Goal: Information Seeking & Learning: Learn about a topic

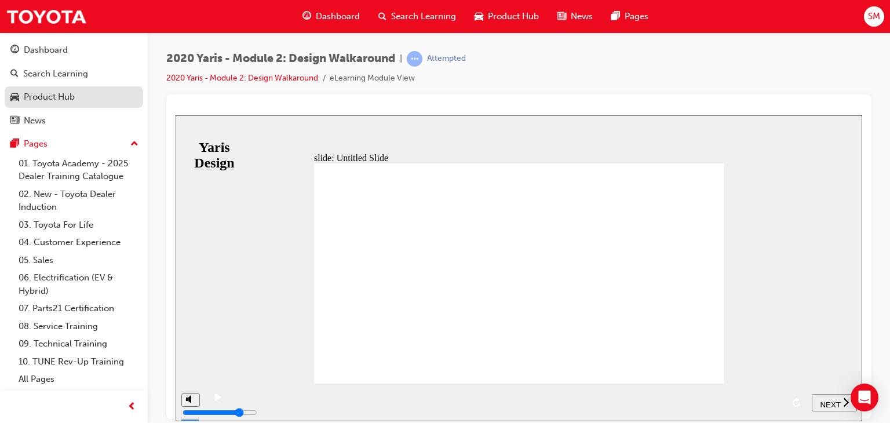
click at [39, 102] on div "Product Hub" at bounding box center [49, 96] width 51 height 13
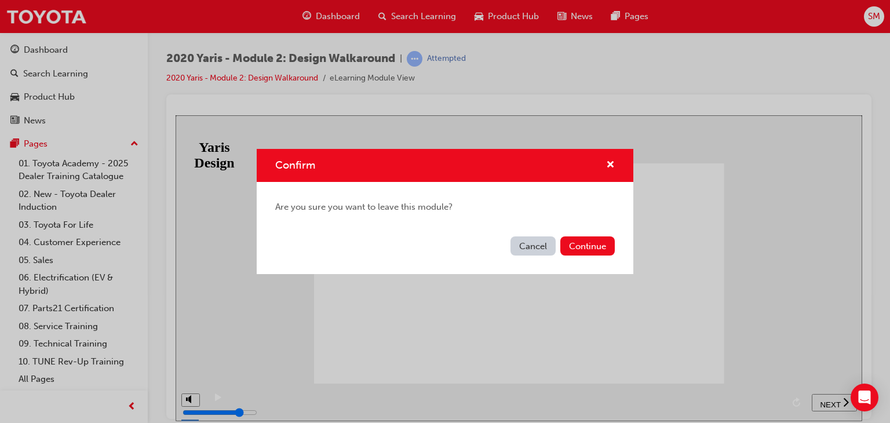
click at [530, 246] on button "Cancel" at bounding box center [532, 245] width 45 height 19
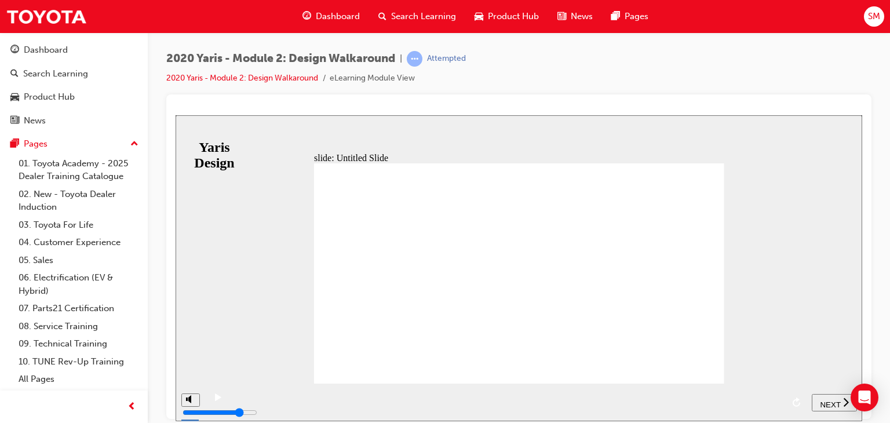
click at [839, 400] on div "NEXT" at bounding box center [834, 402] width 36 height 12
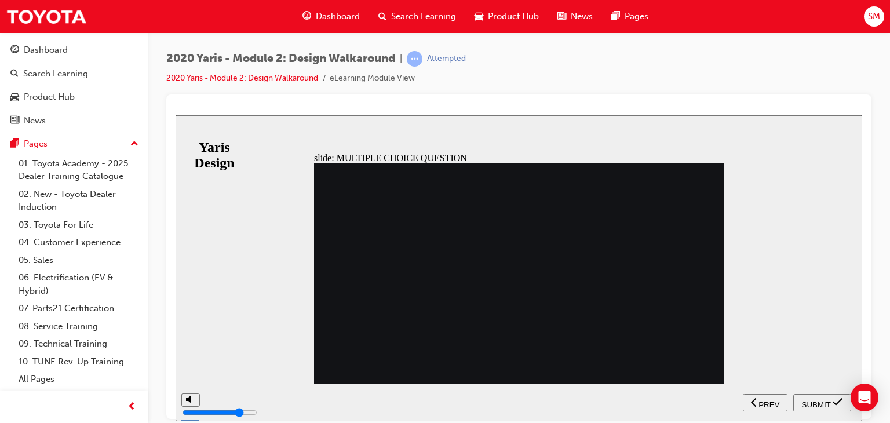
click at [815, 403] on span "SUBMIT" at bounding box center [816, 404] width 29 height 9
radio input "false"
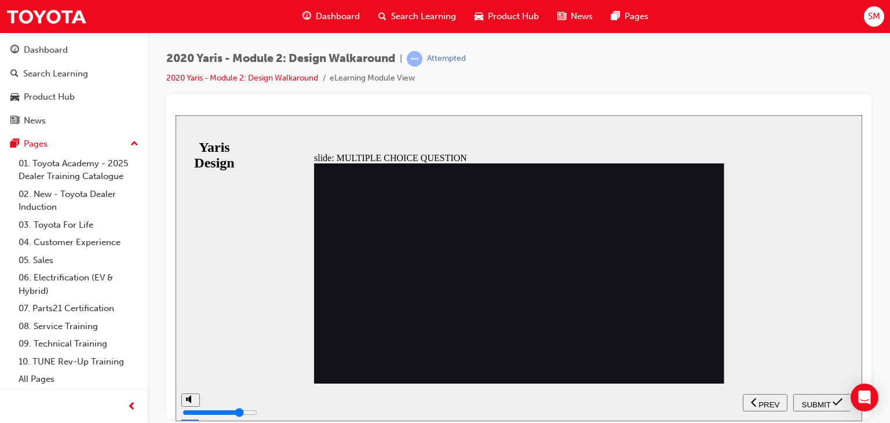
radio input "true"
click at [815, 405] on span "SUBMIT" at bounding box center [816, 404] width 29 height 9
radio input "true"
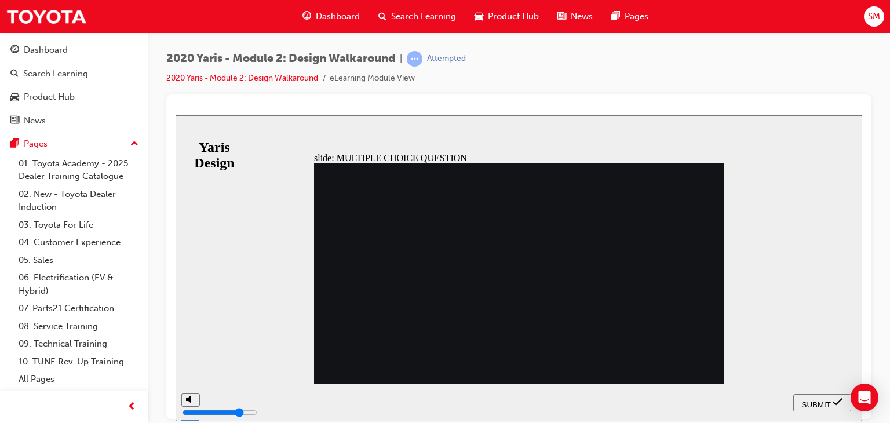
click at [830, 404] on div "SUBMIT" at bounding box center [822, 402] width 49 height 12
radio input "true"
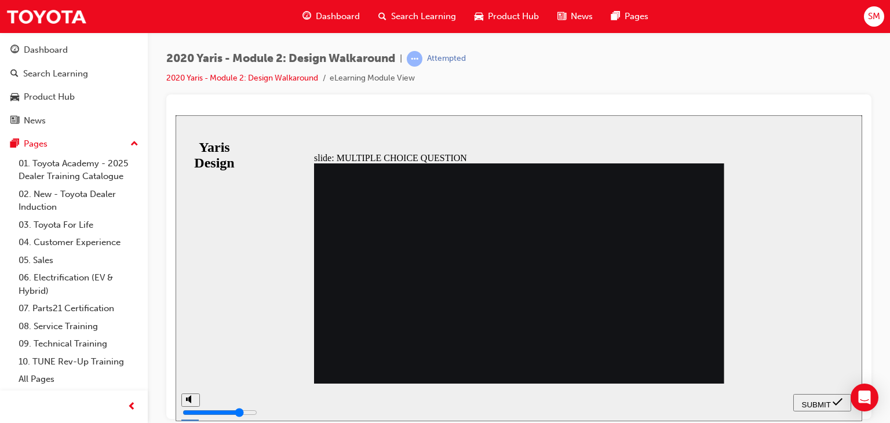
click at [820, 401] on span "SUBMIT" at bounding box center [816, 404] width 29 height 9
click at [827, 400] on span "SUBMIT" at bounding box center [816, 404] width 29 height 9
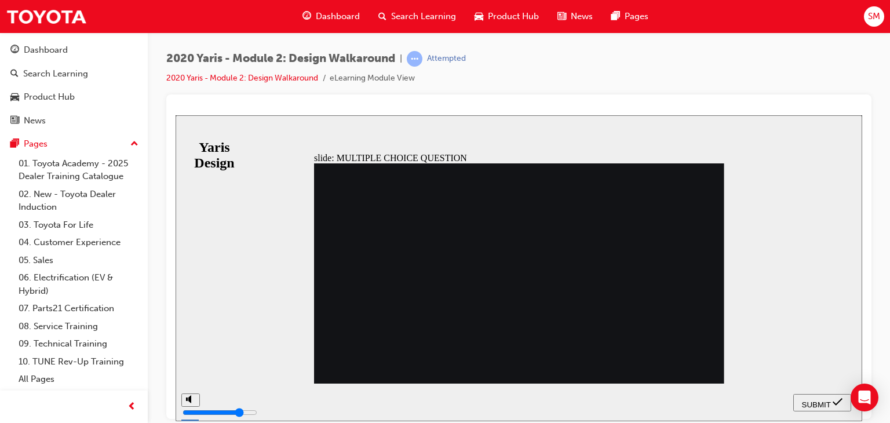
radio input "false"
radio input "true"
click at [809, 403] on span "SUBMIT" at bounding box center [816, 404] width 29 height 9
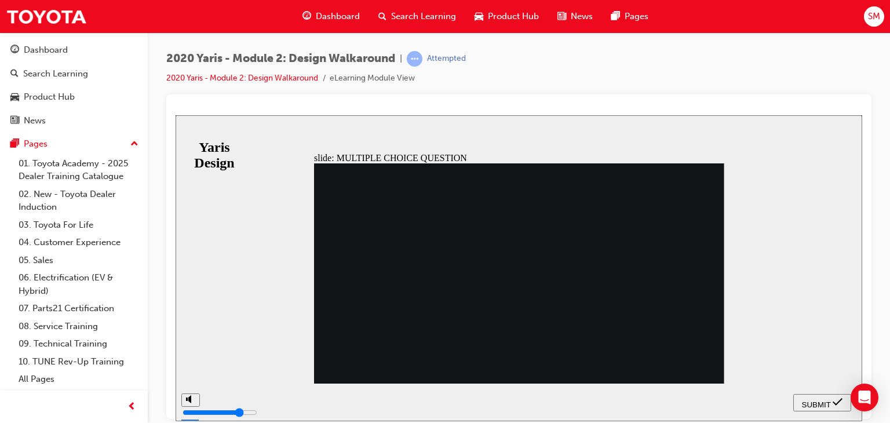
click at [816, 405] on span "SUBMIT" at bounding box center [816, 404] width 29 height 9
radio input "false"
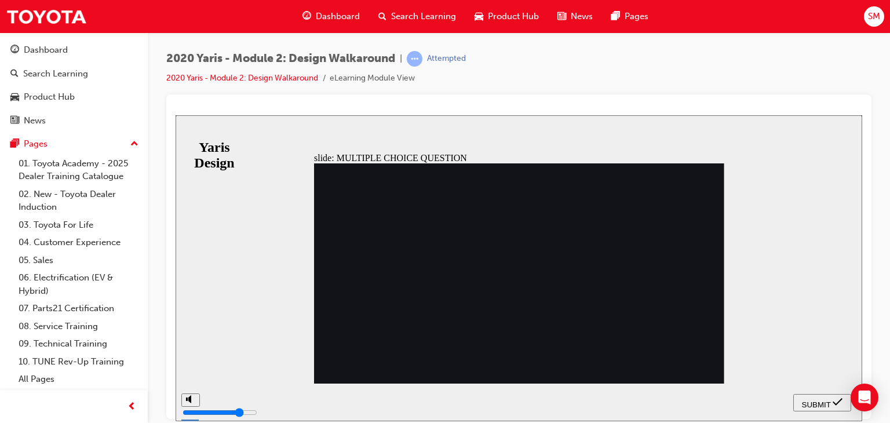
radio input "true"
click at [811, 406] on span "SUBMIT" at bounding box center [816, 404] width 29 height 9
radio input "true"
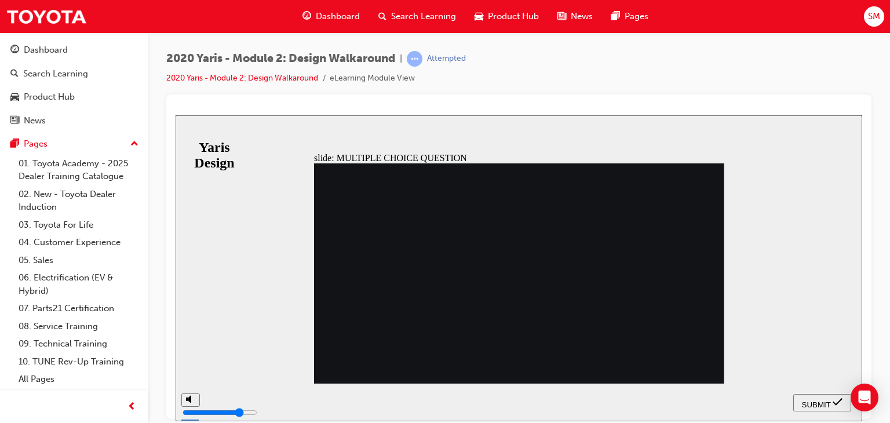
click at [823, 402] on span "SUBMIT" at bounding box center [816, 404] width 29 height 9
radio input "true"
click at [810, 404] on span "SUBMIT" at bounding box center [816, 404] width 29 height 9
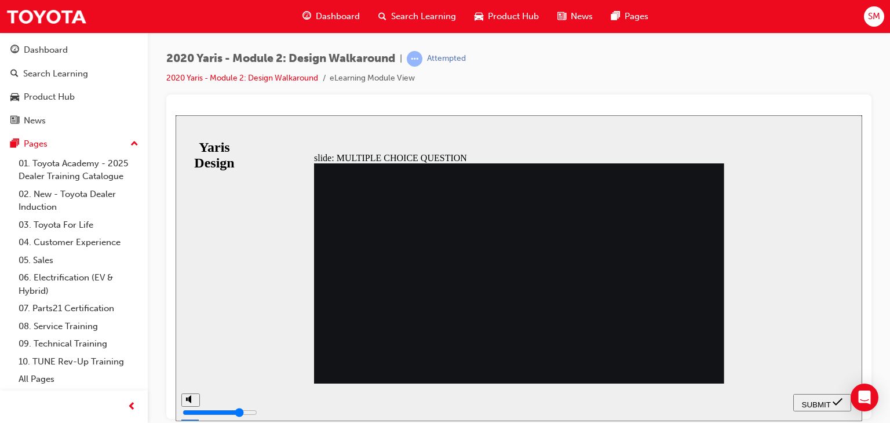
radio input "true"
click at [818, 403] on span "SUBMIT" at bounding box center [816, 404] width 29 height 9
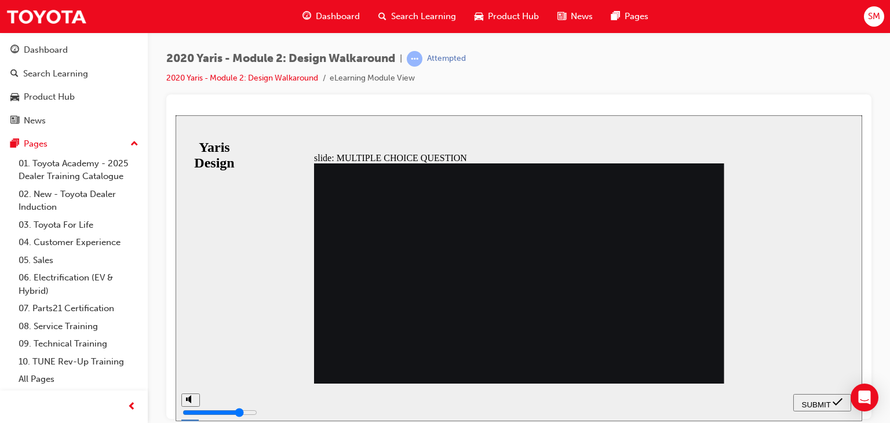
drag, startPoint x: 512, startPoint y: 337, endPoint x: 524, endPoint y: 338, distance: 12.2
radio input "true"
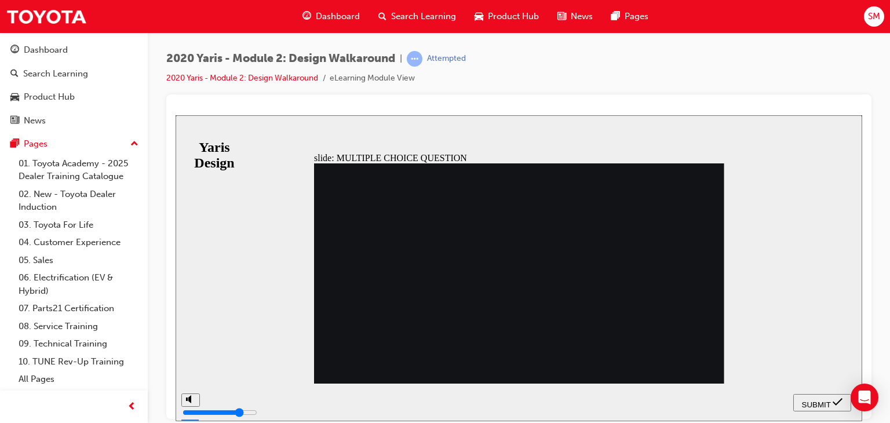
click at [821, 405] on span "SUBMIT" at bounding box center [816, 404] width 29 height 9
click at [811, 402] on span "SUBMIT" at bounding box center [816, 404] width 29 height 9
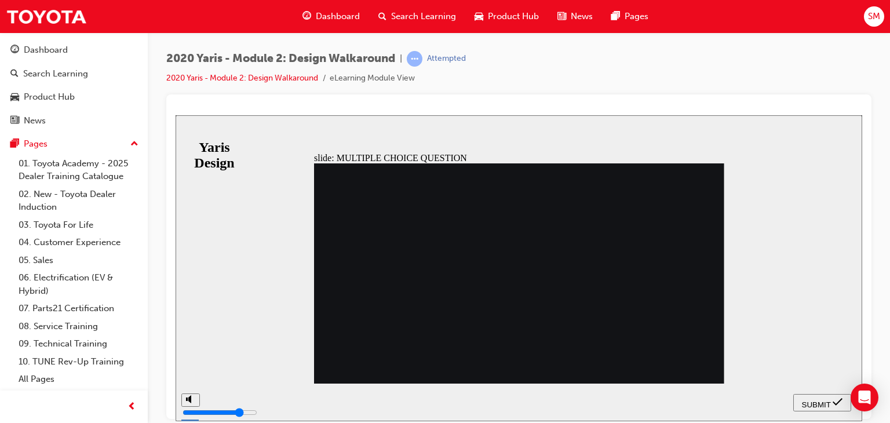
radio input "false"
radio input "true"
click at [816, 410] on button "SUBMIT" at bounding box center [822, 401] width 58 height 17
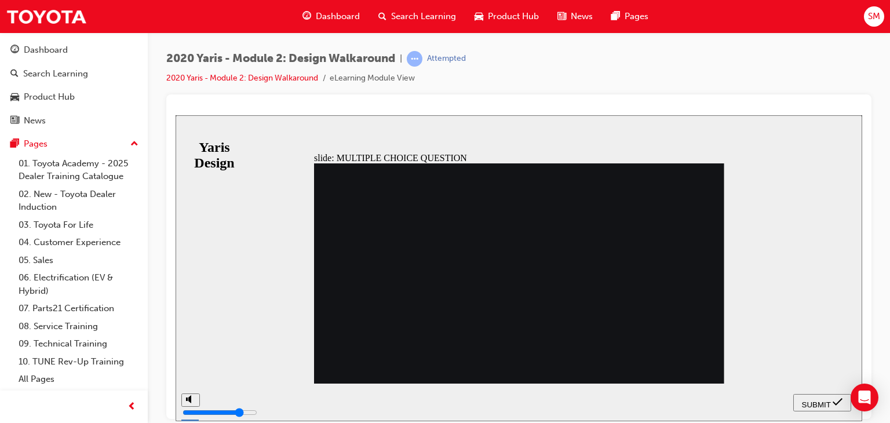
radio input "true"
click at [821, 405] on span "SUBMIT" at bounding box center [816, 404] width 29 height 9
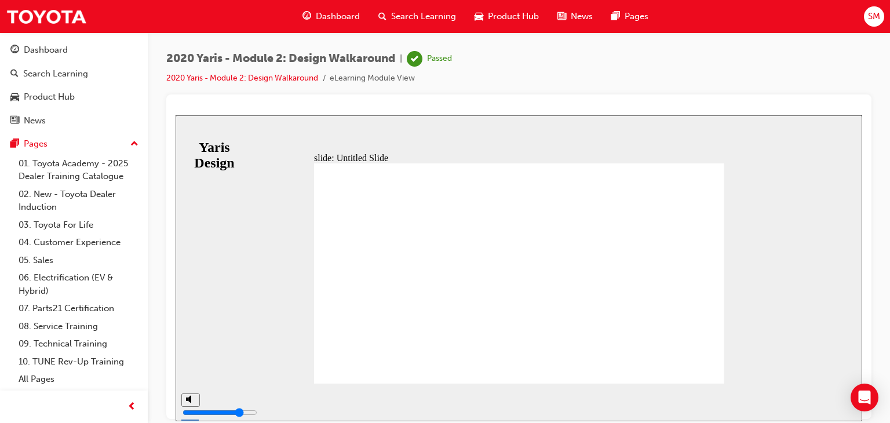
click at [630, 77] on div "2020 Yaris - Module 2: Design Walkaround | Passed 2020 Yaris - Module 2: Design…" at bounding box center [518, 72] width 705 height 43
click at [72, 100] on div "Product Hub" at bounding box center [49, 96] width 51 height 13
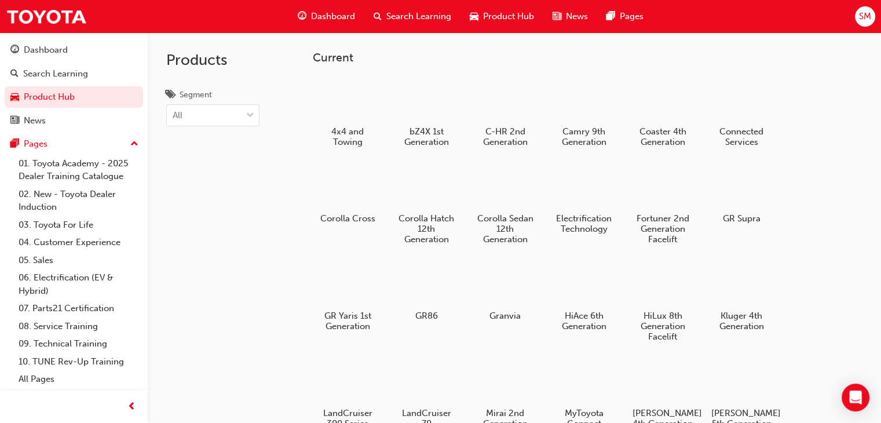
click at [223, 386] on div "Products Segment All" at bounding box center [213, 243] width 130 height 423
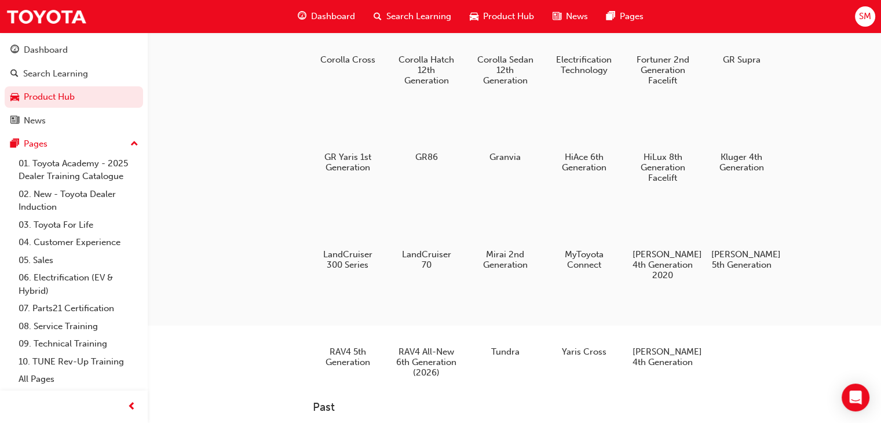
scroll to position [162, 0]
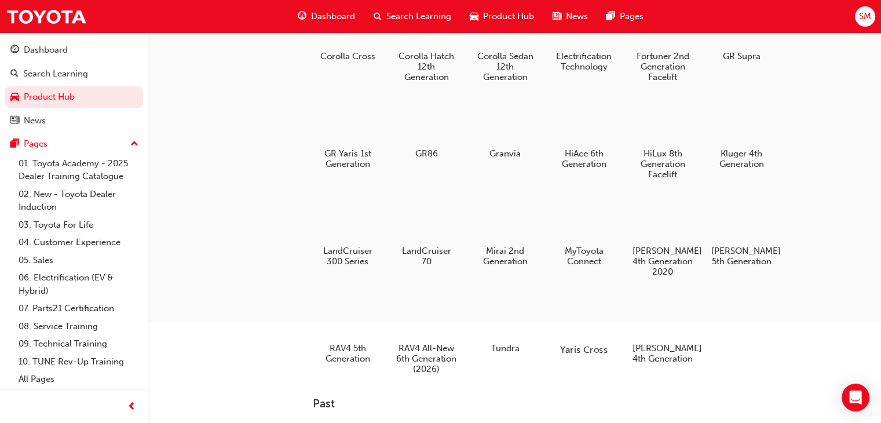
click at [591, 329] on div at bounding box center [584, 316] width 64 height 46
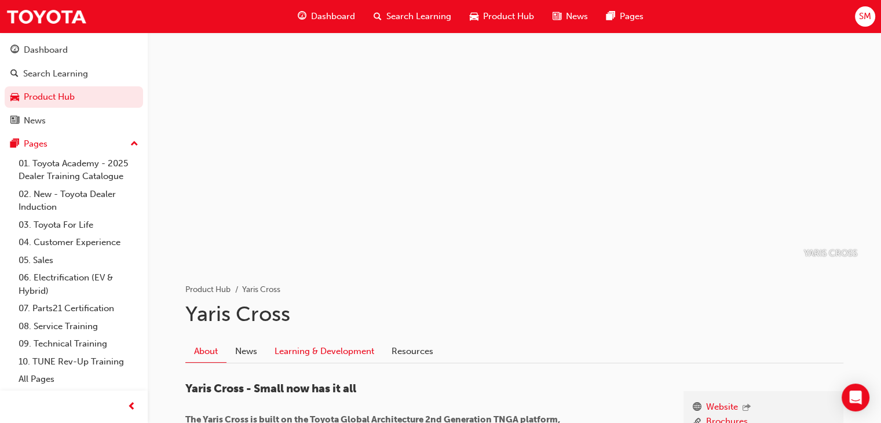
click at [308, 348] on link "Learning & Development" at bounding box center [324, 351] width 117 height 22
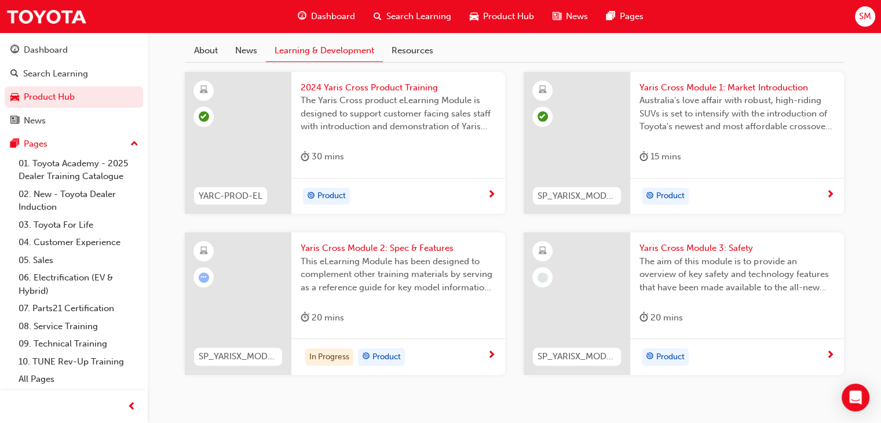
scroll to position [337, 0]
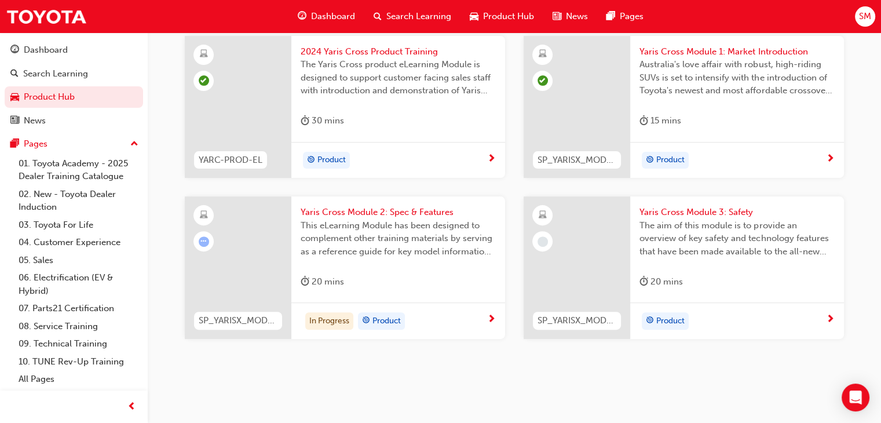
click at [444, 328] on div "In Progress Product" at bounding box center [394, 320] width 187 height 17
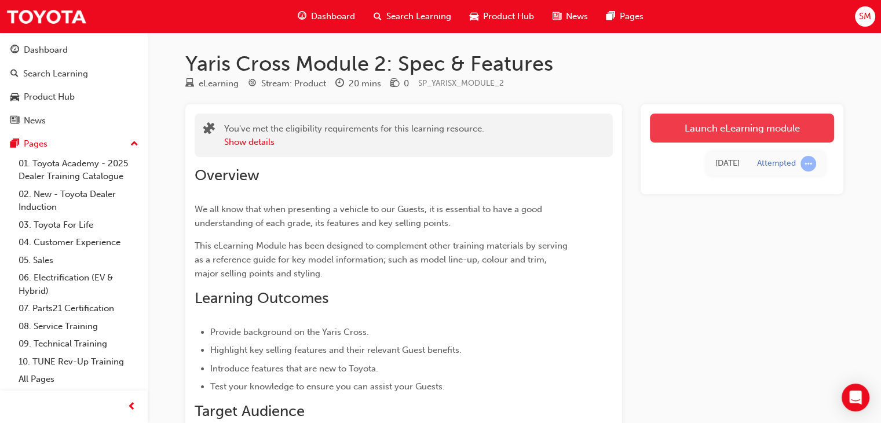
click at [737, 119] on link "Launch eLearning module" at bounding box center [742, 128] width 184 height 29
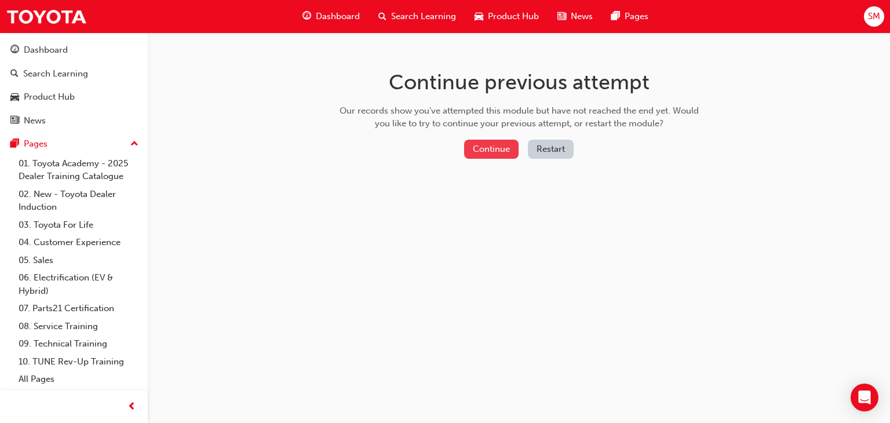
click at [512, 147] on button "Continue" at bounding box center [491, 149] width 54 height 19
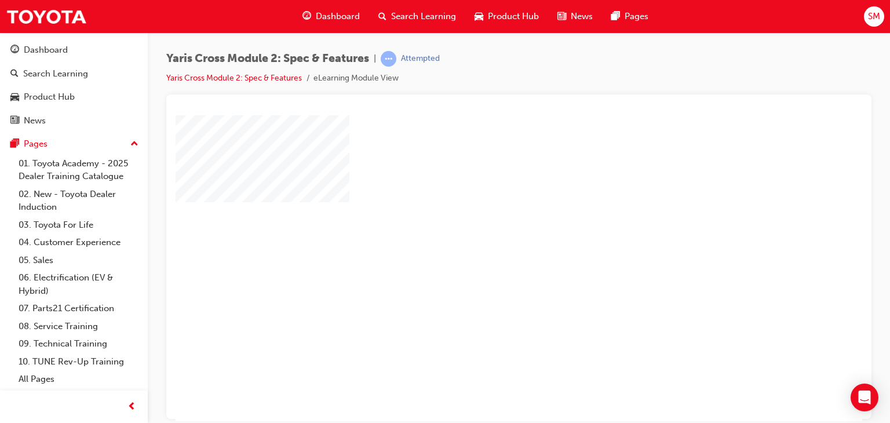
click at [486, 234] on div "play" at bounding box center [486, 234] width 0 height 0
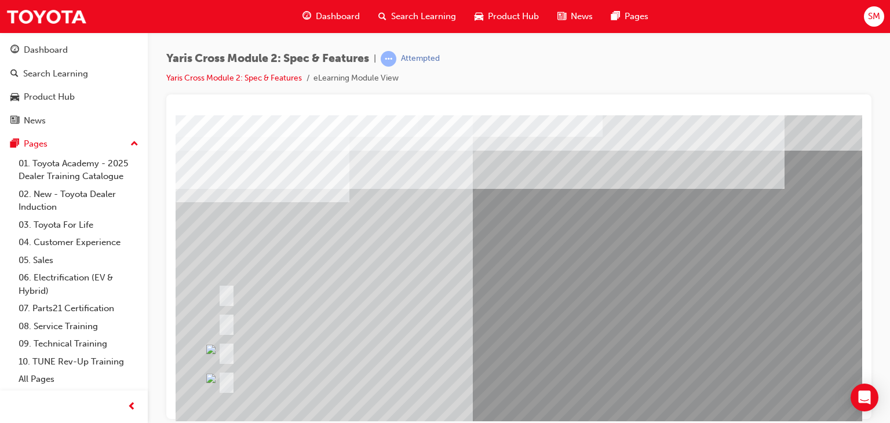
scroll to position [137, 0]
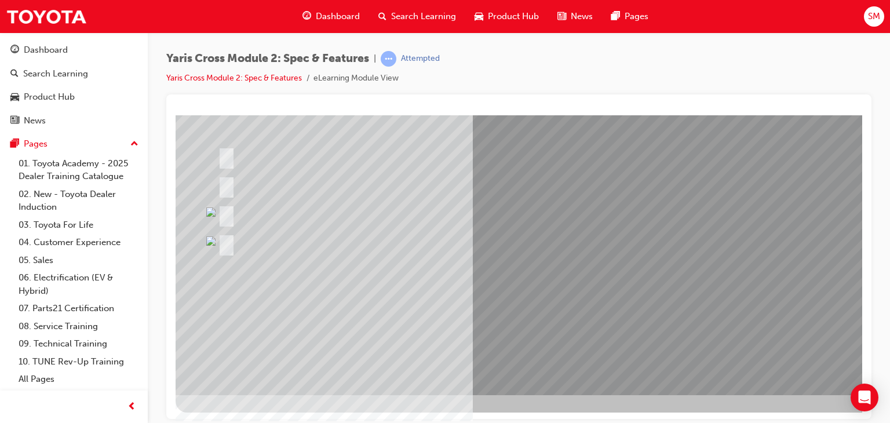
click at [309, 213] on div at bounding box center [300, 214] width 170 height 25
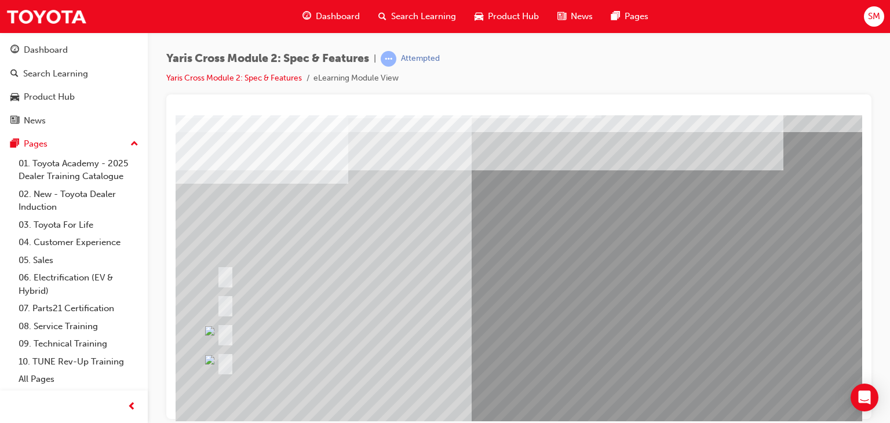
scroll to position [19, 0]
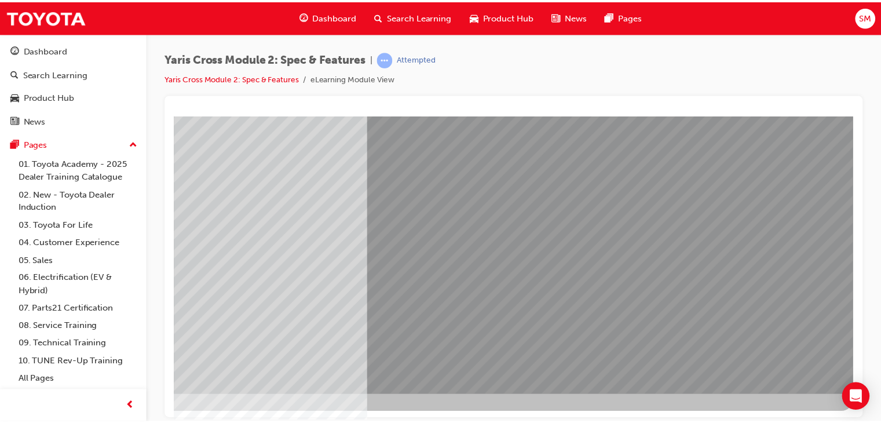
scroll to position [137, 110]
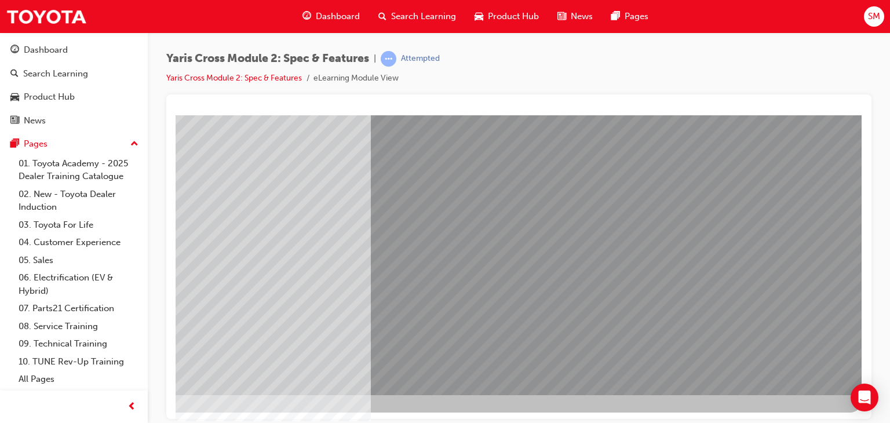
click at [563, 396] on div at bounding box center [468, 194] width 788 height 435
click at [65, 102] on div "Product Hub" at bounding box center [49, 96] width 51 height 13
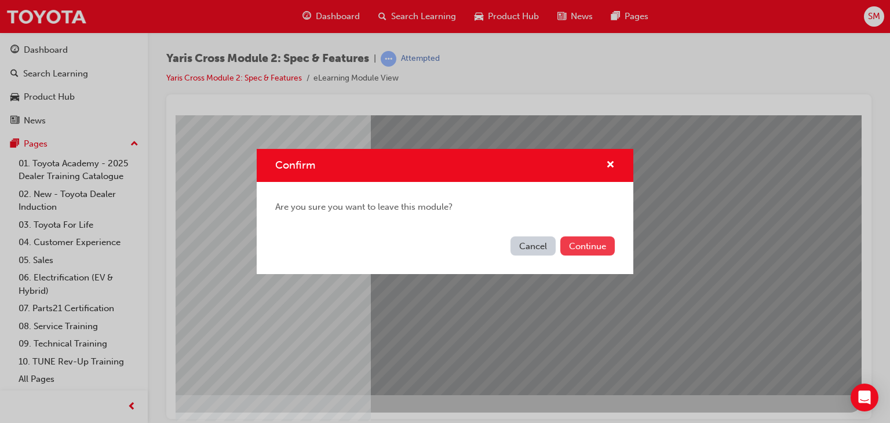
click at [601, 245] on button "Continue" at bounding box center [587, 245] width 54 height 19
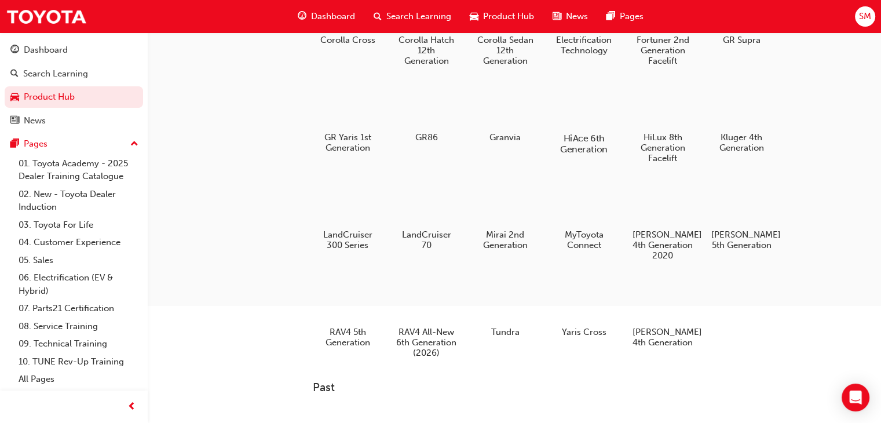
scroll to position [180, 0]
click at [597, 316] on div at bounding box center [584, 299] width 64 height 46
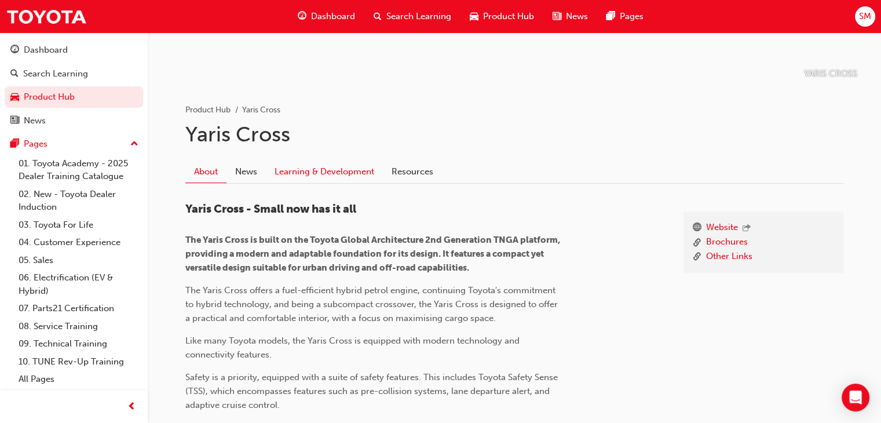
click at [300, 177] on link "Learning & Development" at bounding box center [324, 172] width 117 height 22
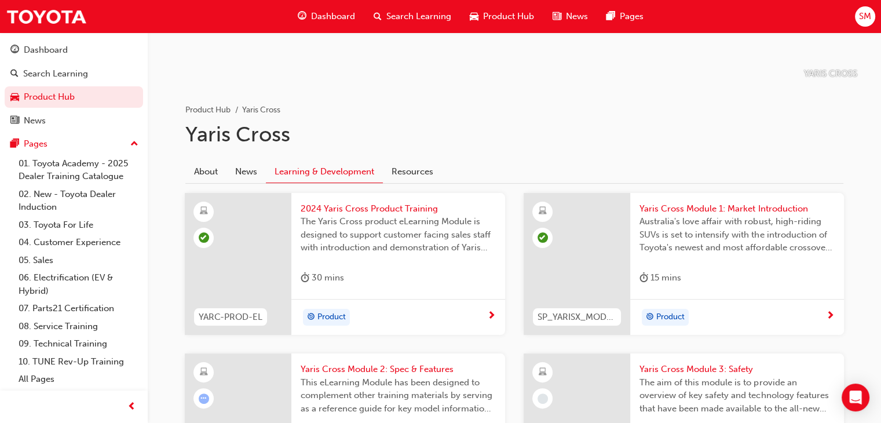
click at [662, 381] on span "The aim of this module is to provide an overview of key safety and technology f…" at bounding box center [737, 395] width 195 height 39
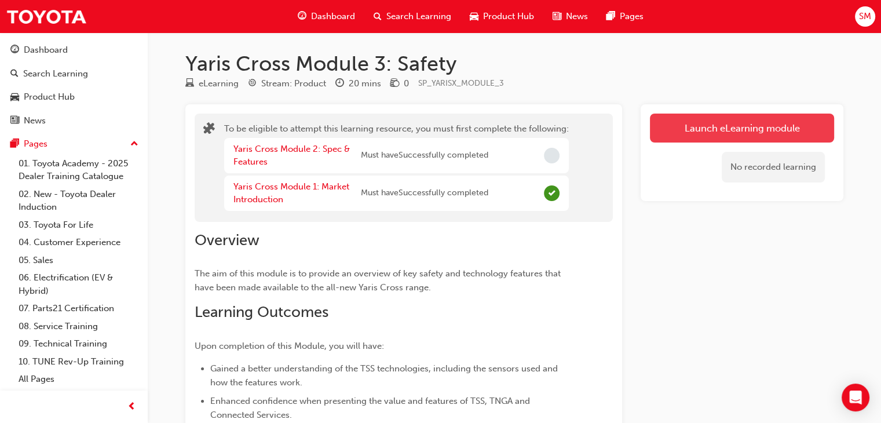
click at [732, 141] on button "Launch eLearning module" at bounding box center [742, 128] width 184 height 29
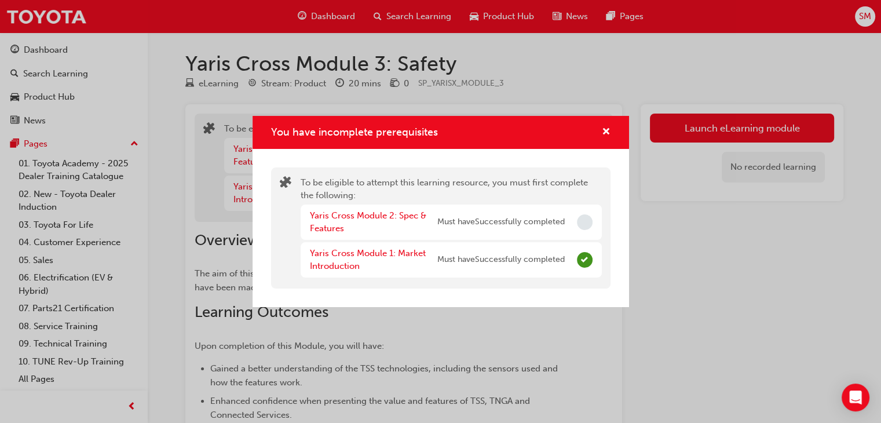
click at [471, 225] on span "Must have Successfully completed" at bounding box center [500, 222] width 127 height 13
click at [412, 216] on link "Yaris Cross Module 2: Spec & Features" at bounding box center [368, 222] width 116 height 24
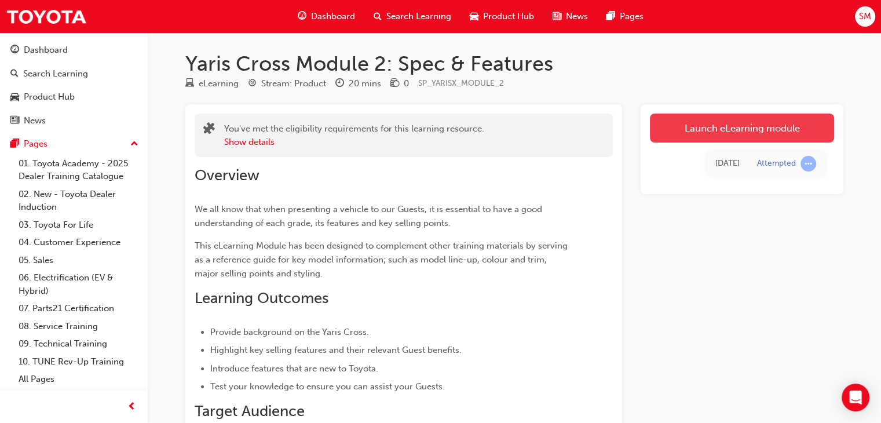
click at [763, 130] on link "Launch eLearning module" at bounding box center [742, 128] width 184 height 29
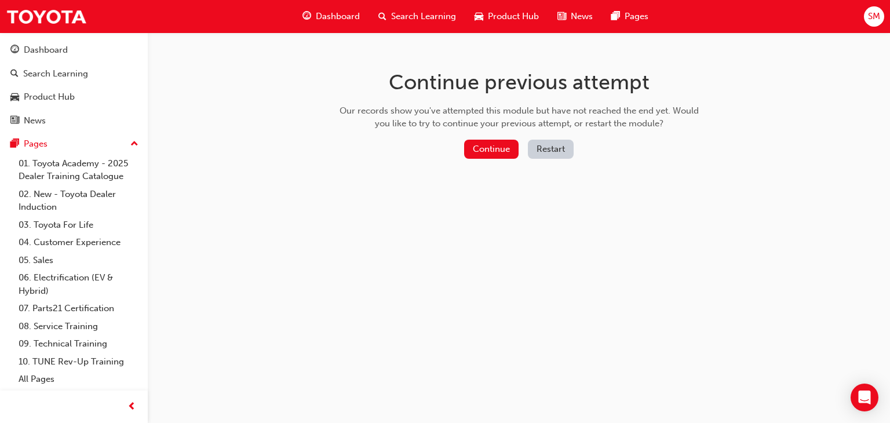
click at [561, 151] on button "Restart" at bounding box center [551, 149] width 46 height 19
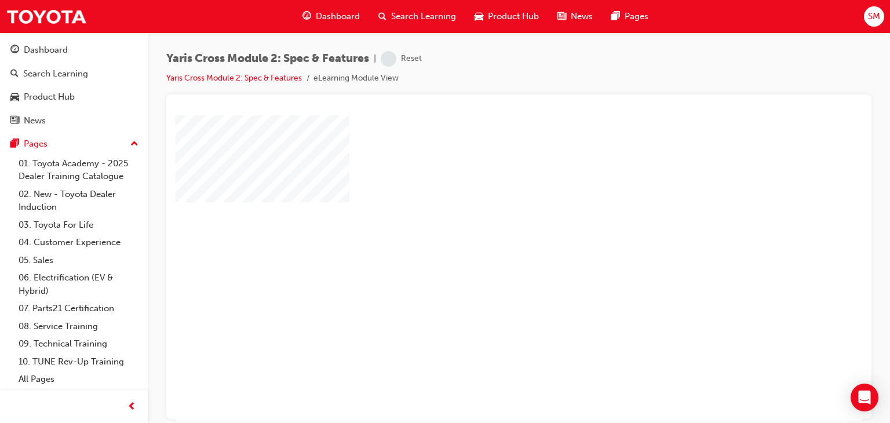
click at [486, 234] on div "play" at bounding box center [486, 234] width 0 height 0
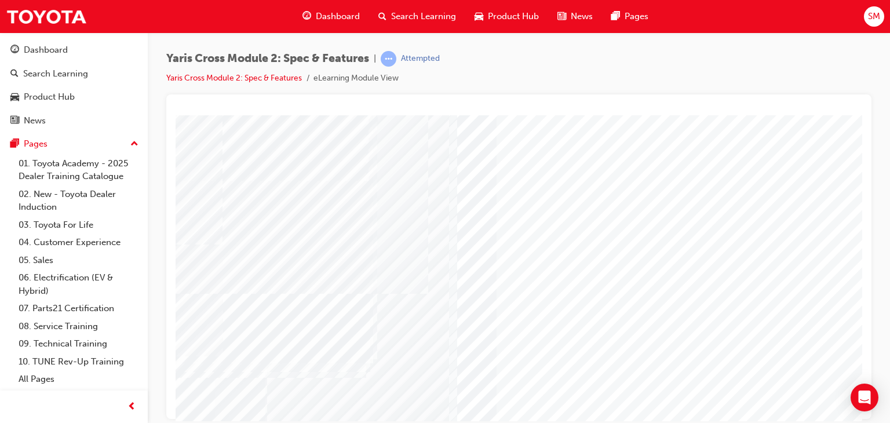
scroll to position [137, 0]
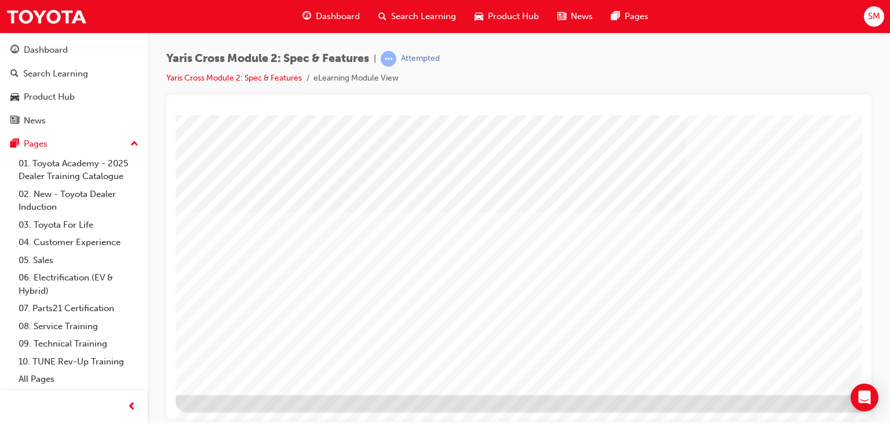
scroll to position [137, 110]
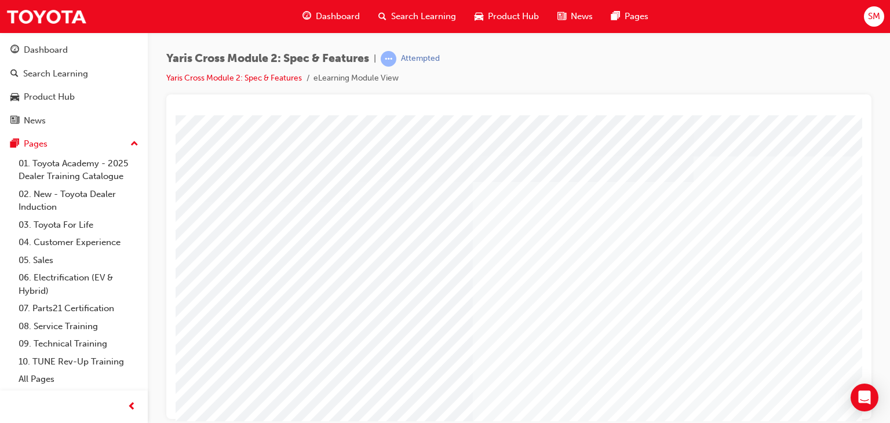
scroll to position [137, 0]
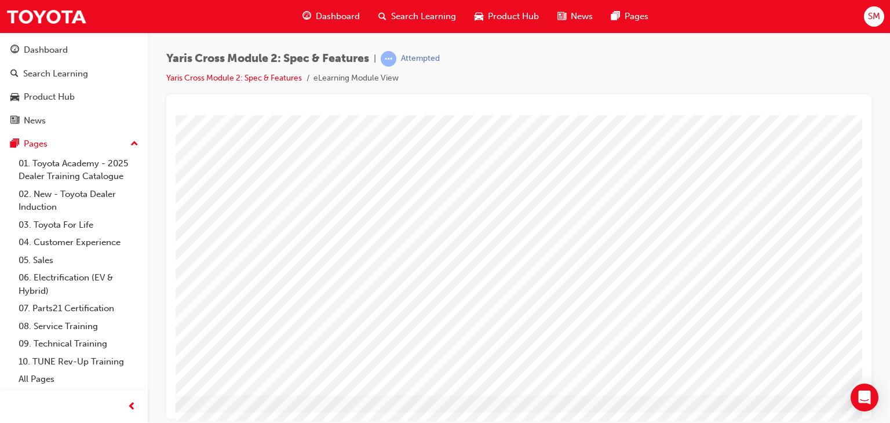
drag, startPoint x: 788, startPoint y: 372, endPoint x: 833, endPoint y: 389, distance: 48.4
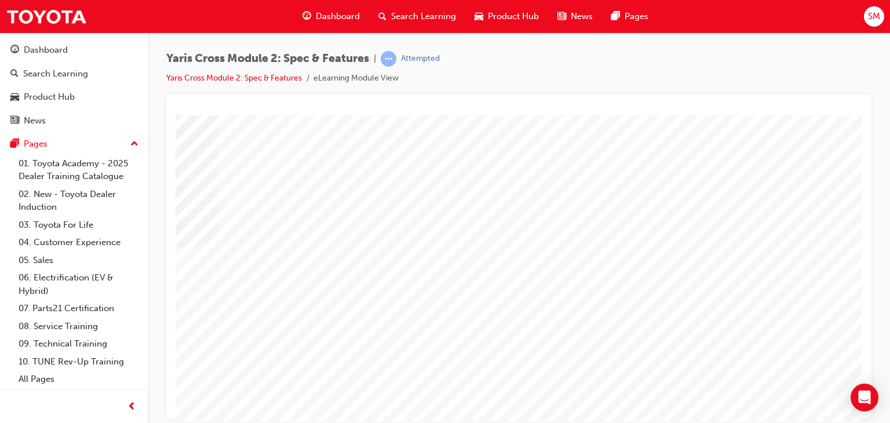
scroll to position [137, 110]
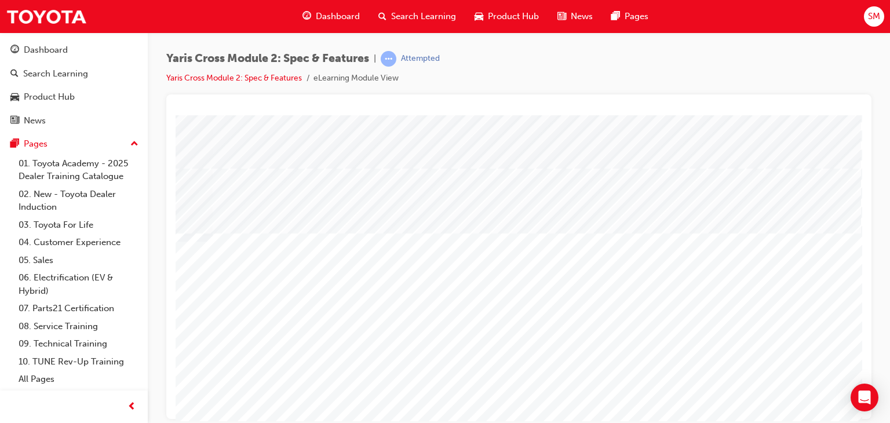
scroll to position [100, 110]
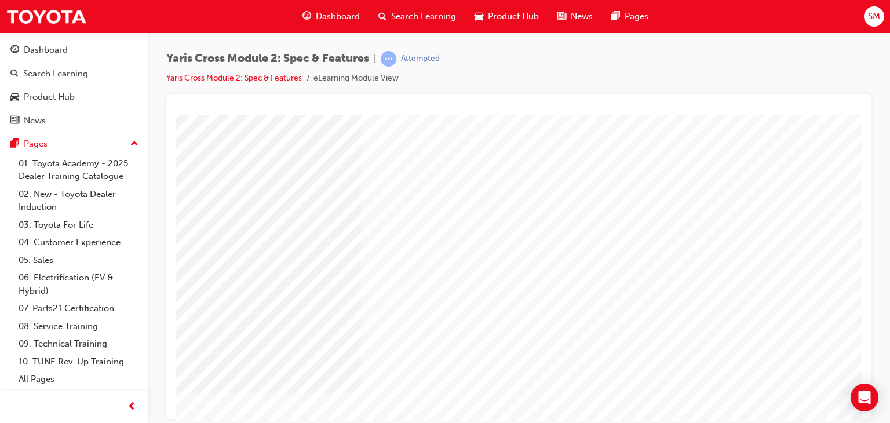
scroll to position [137, 0]
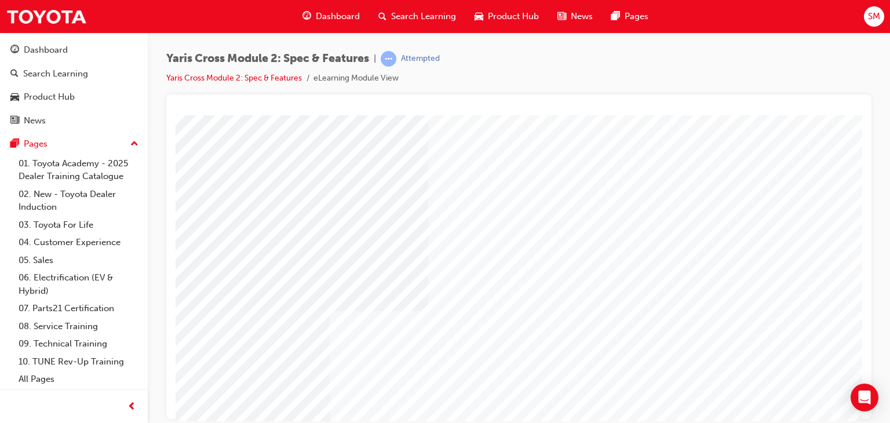
scroll to position [67, 110]
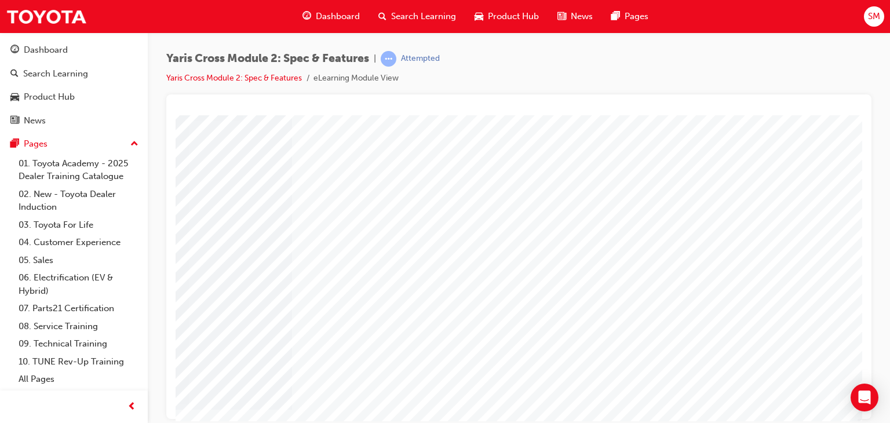
scroll to position [83, 110]
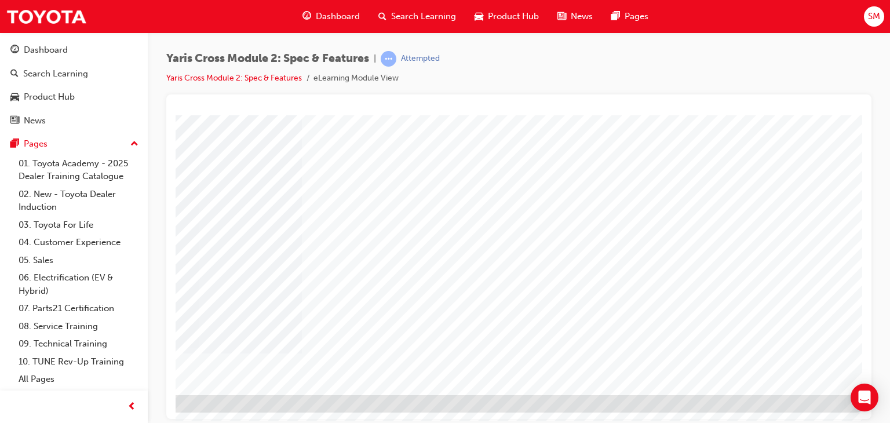
scroll to position [137, 110]
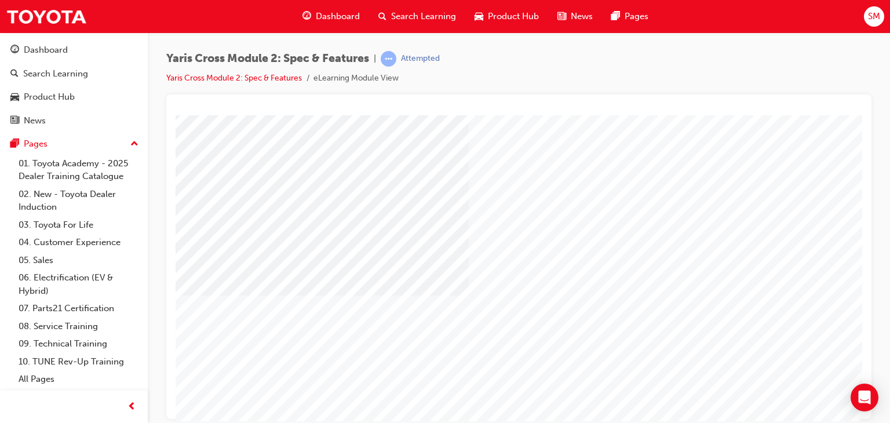
scroll to position [75, 46]
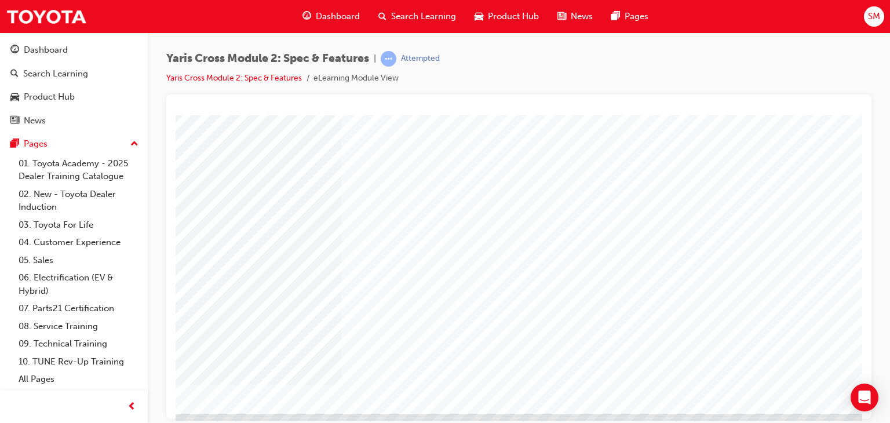
scroll to position [118, 110]
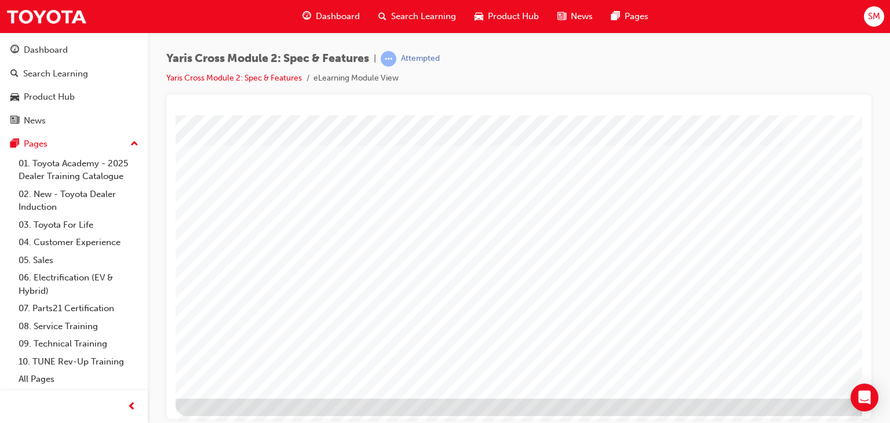
scroll to position [134, 110]
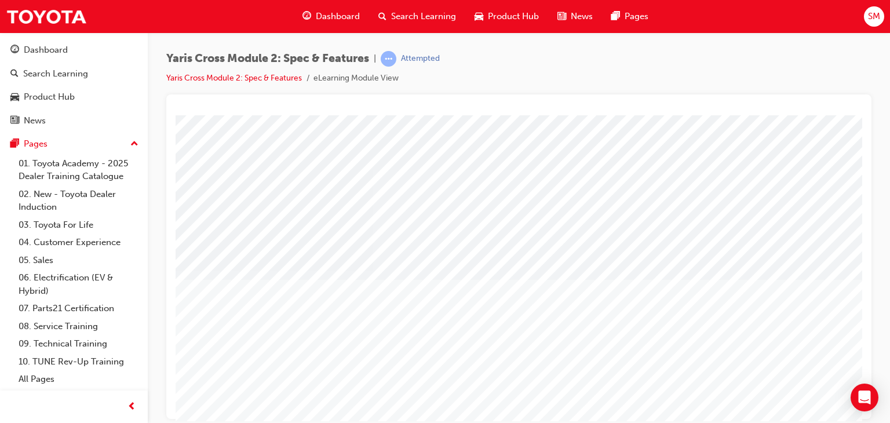
scroll to position [137, 0]
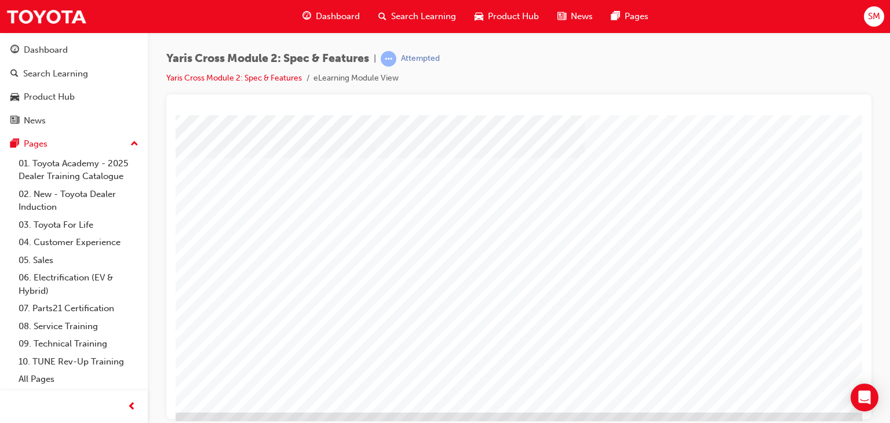
scroll to position [137, 110]
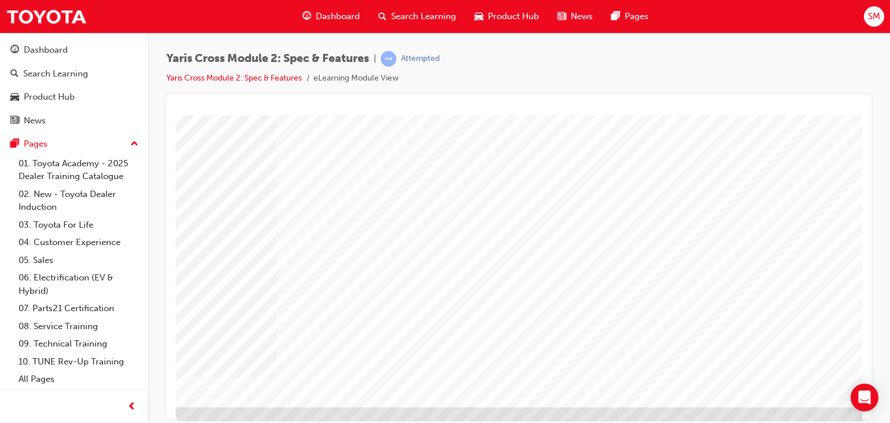
scroll to position [137, 0]
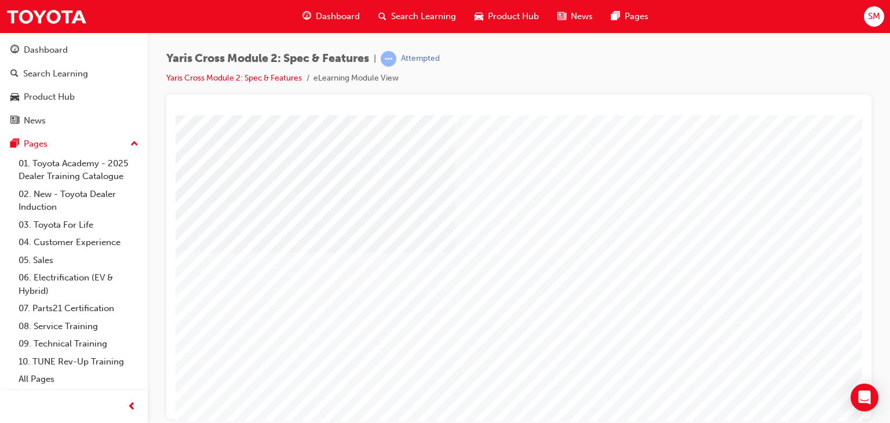
scroll to position [137, 0]
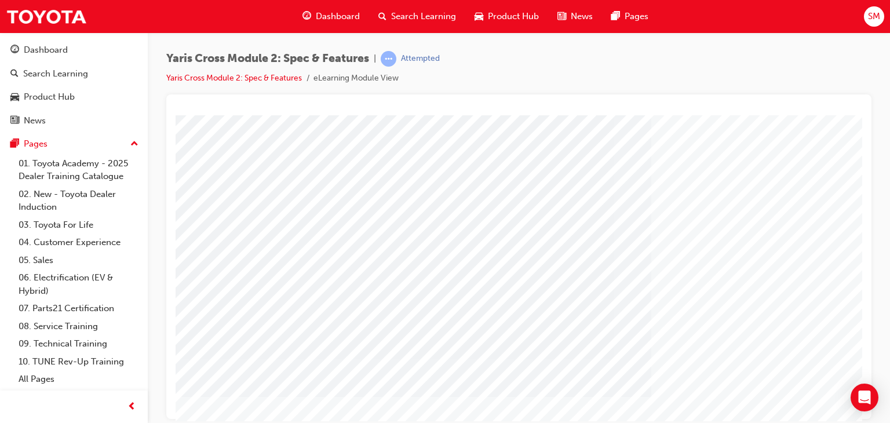
scroll to position [0, 0]
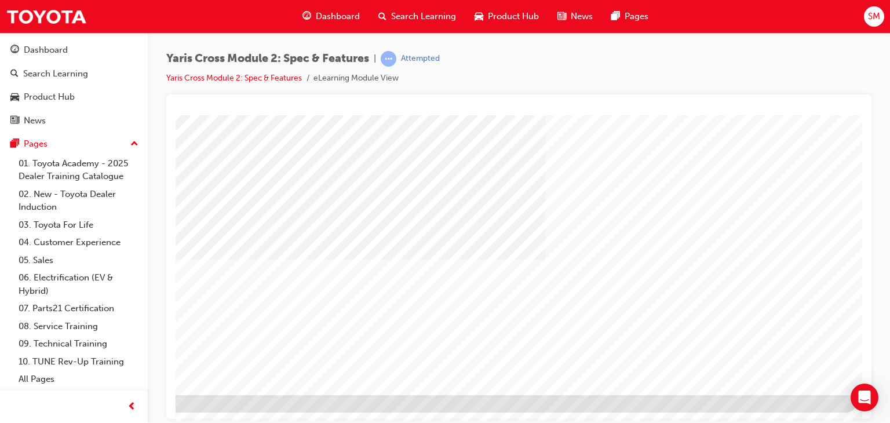
click at [783, 396] on div at bounding box center [464, 194] width 788 height 435
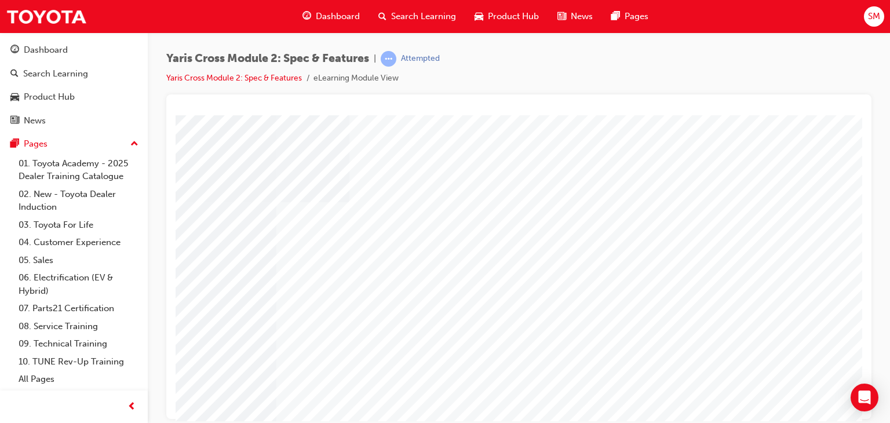
scroll to position [137, 0]
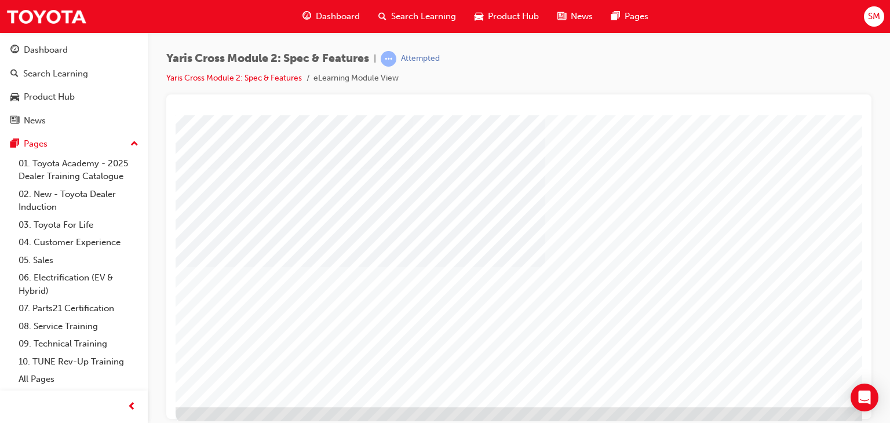
scroll to position [137, 0]
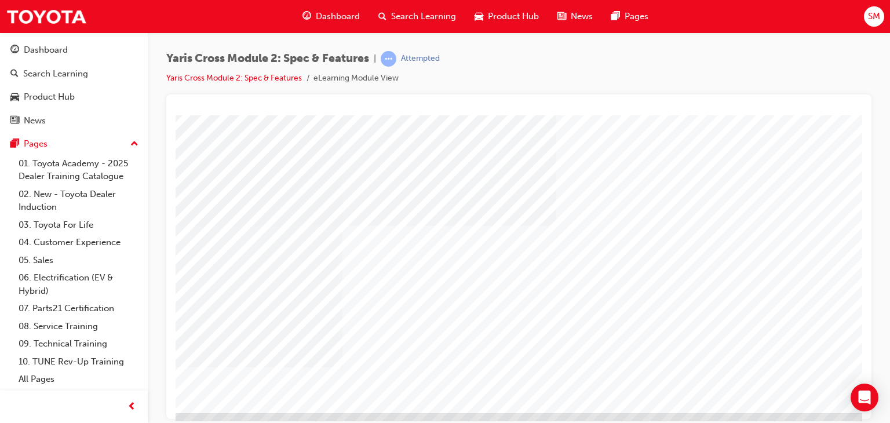
scroll to position [119, 110]
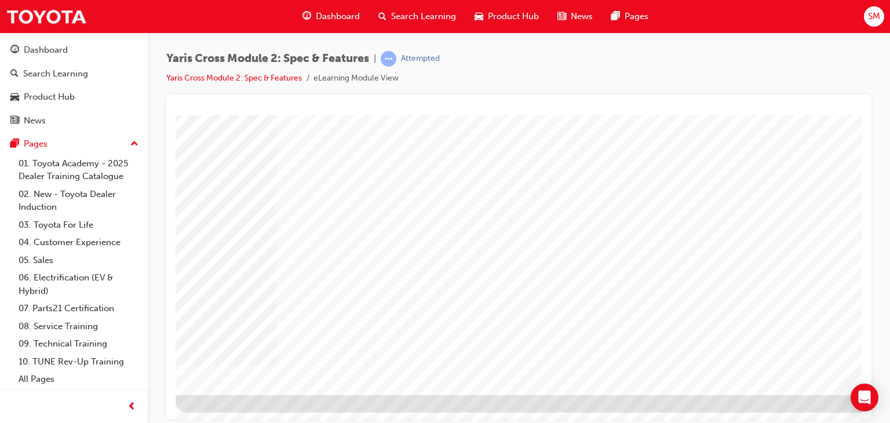
scroll to position [137, 110]
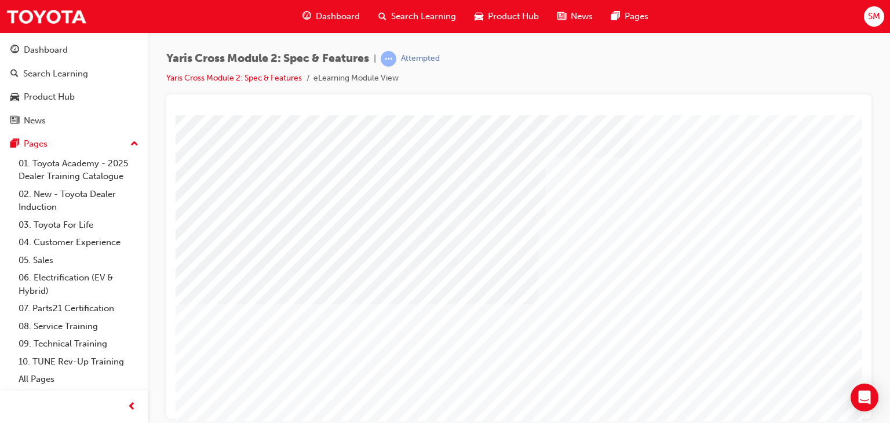
scroll to position [137, 0]
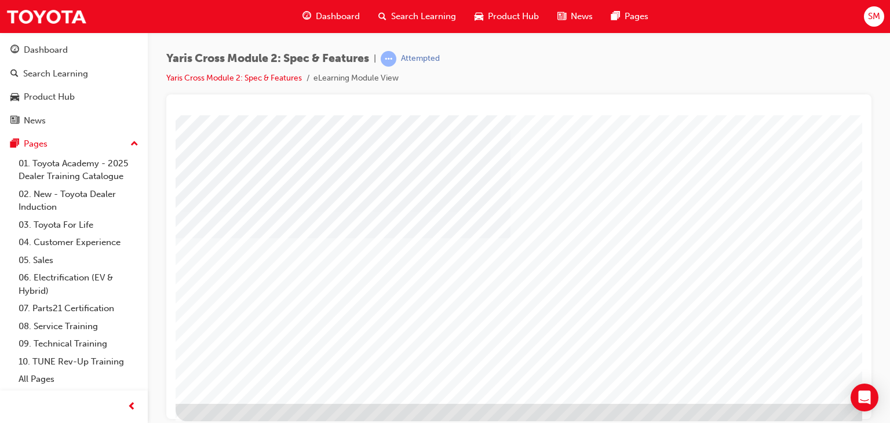
scroll to position [129, 110]
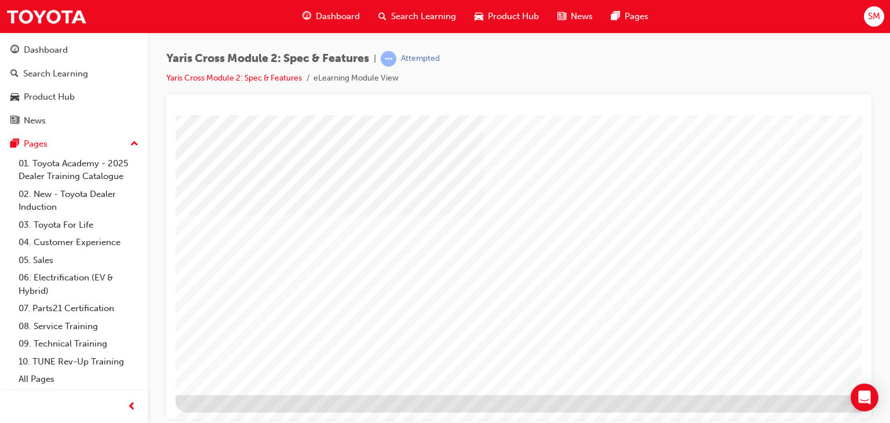
scroll to position [137, 110]
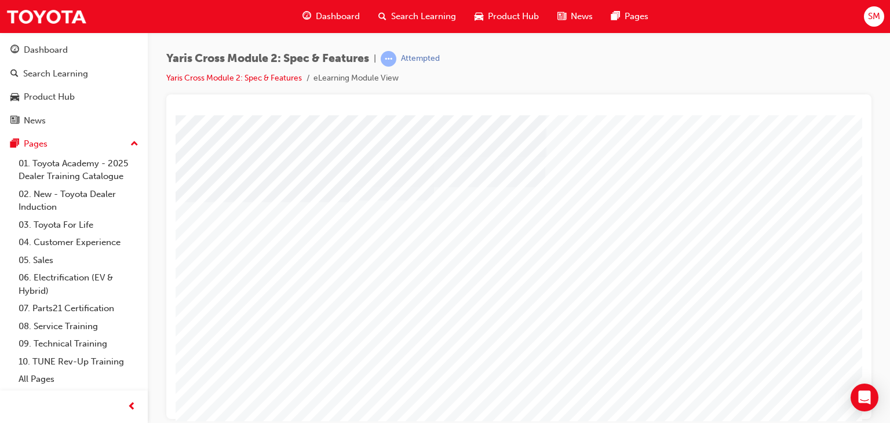
scroll to position [137, 0]
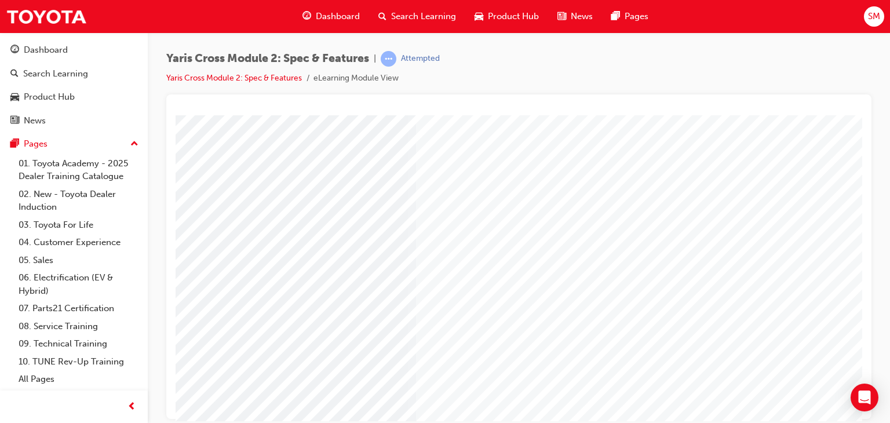
scroll to position [137, 0]
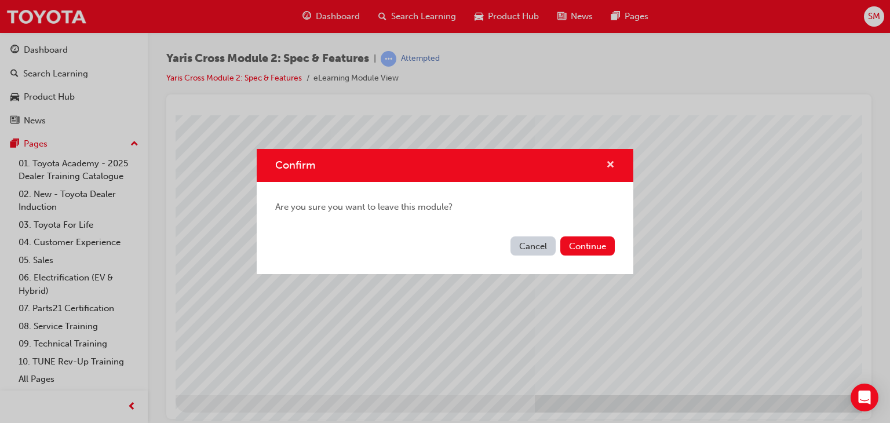
click at [608, 163] on span "cross-icon" at bounding box center [610, 166] width 9 height 10
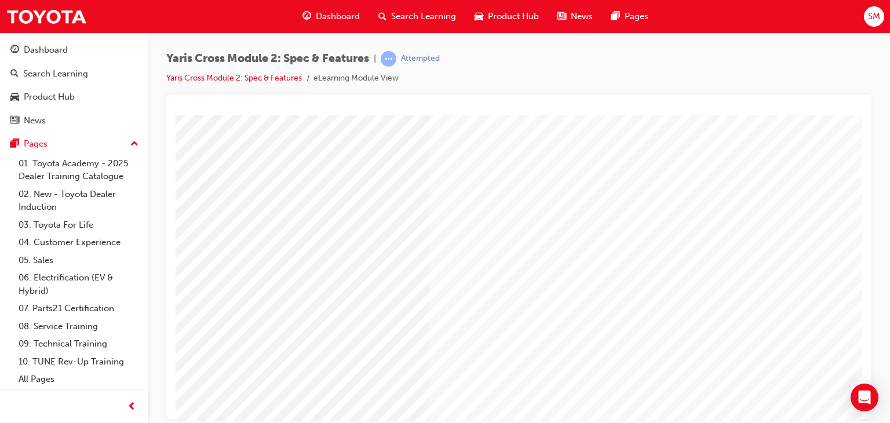
scroll to position [103, 110]
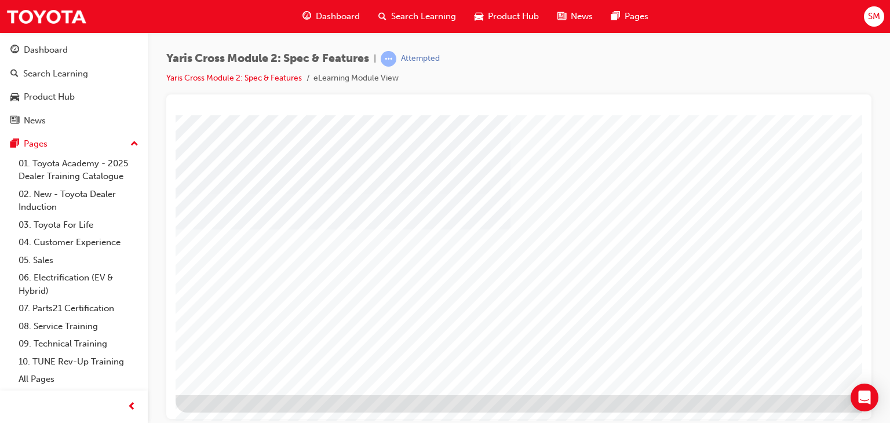
scroll to position [137, 110]
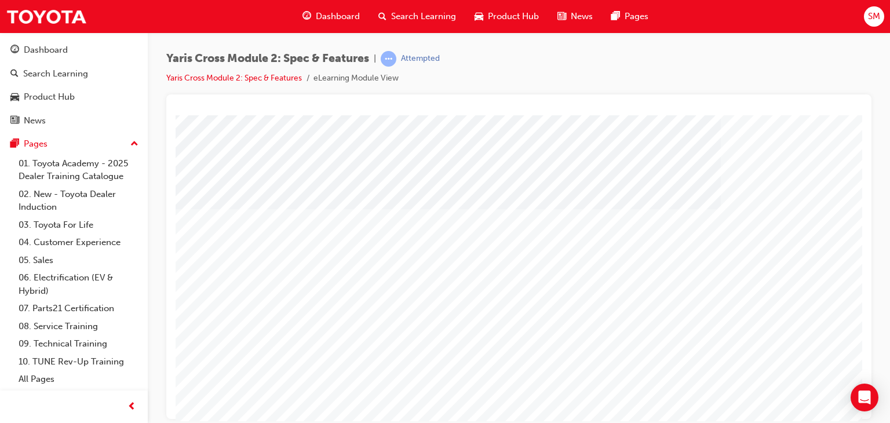
scroll to position [137, 0]
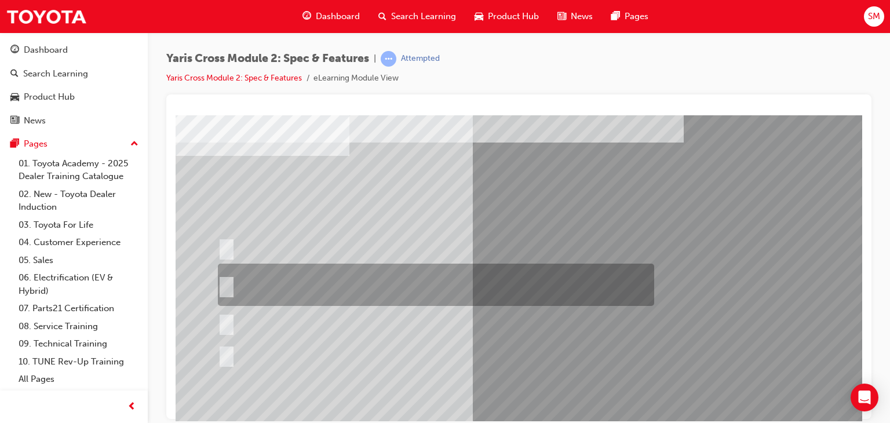
click at [375, 278] on div at bounding box center [433, 285] width 436 height 42
radio input "true"
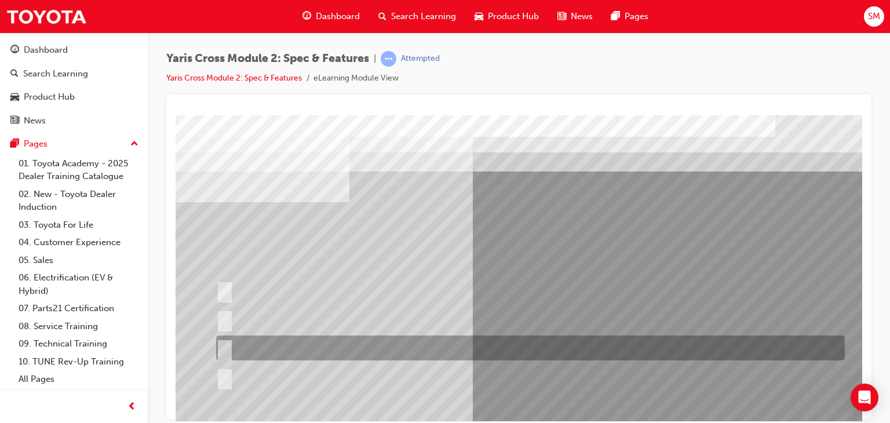
click at [512, 352] on div at bounding box center [527, 347] width 629 height 25
radio input "true"
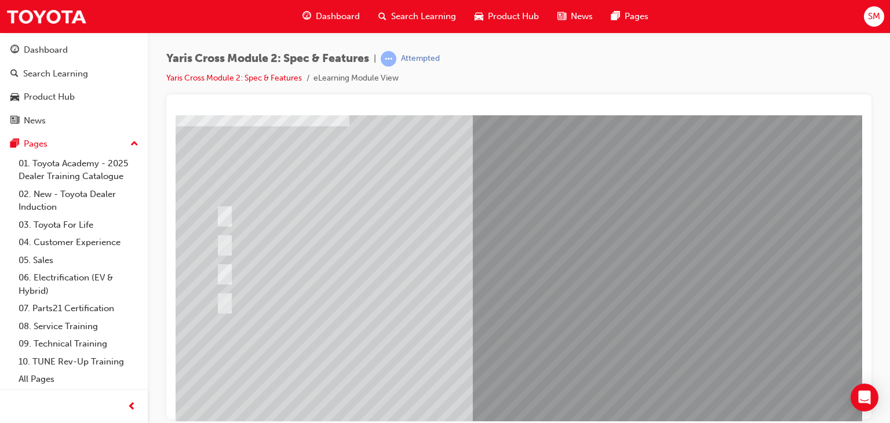
scroll to position [76, 0]
click at [475, 352] on div at bounding box center [570, 246] width 788 height 417
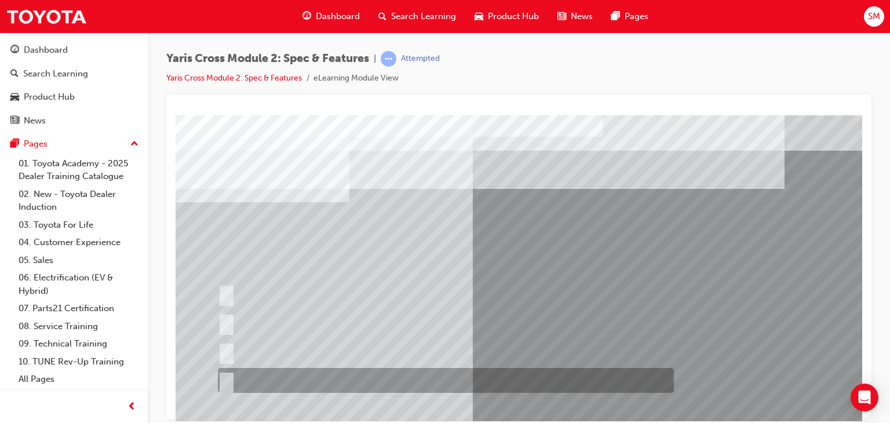
click at [366, 389] on div at bounding box center [443, 380] width 456 height 25
radio input "true"
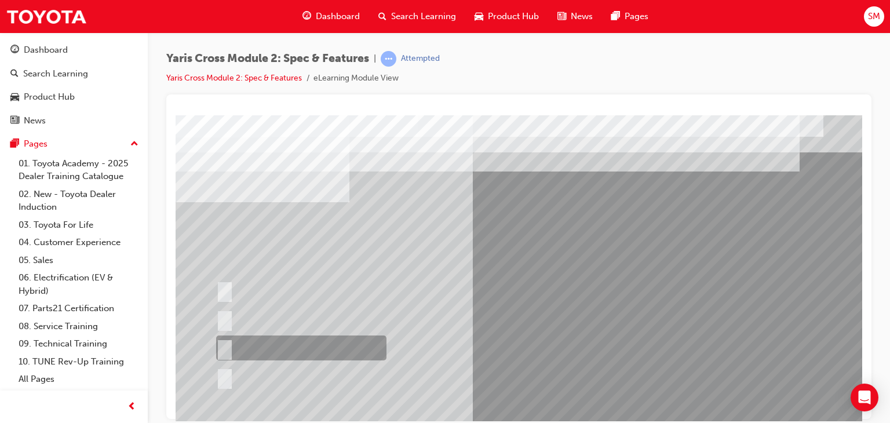
click at [223, 347] on input "All variants" at bounding box center [222, 348] width 13 height 13
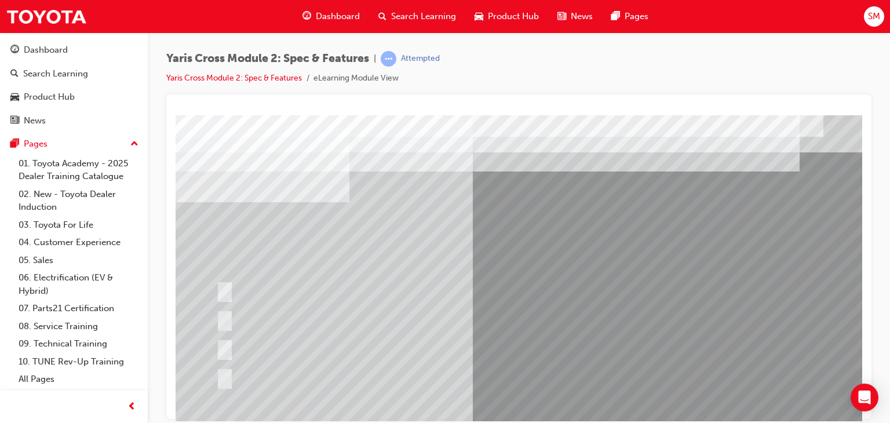
scroll to position [63, 0]
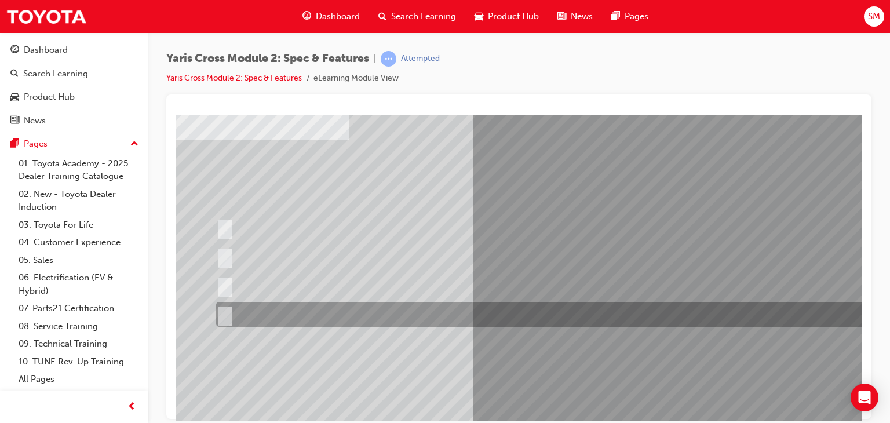
click at [352, 316] on div at bounding box center [551, 314] width 677 height 25
radio input "false"
radio input "true"
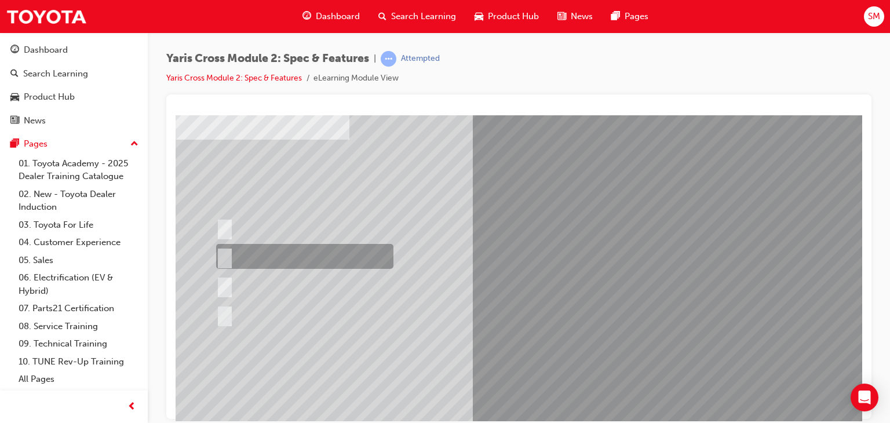
click at [331, 254] on div at bounding box center [301, 256] width 177 height 25
radio input "true"
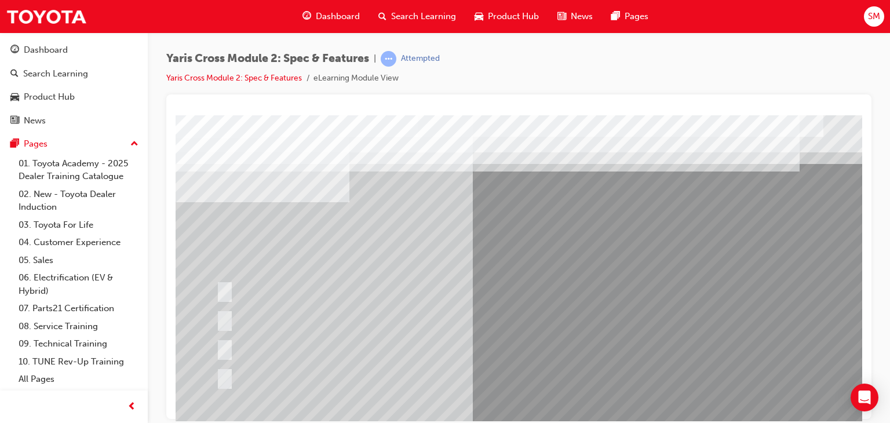
click at [479, 294] on div at bounding box center [570, 323] width 788 height 417
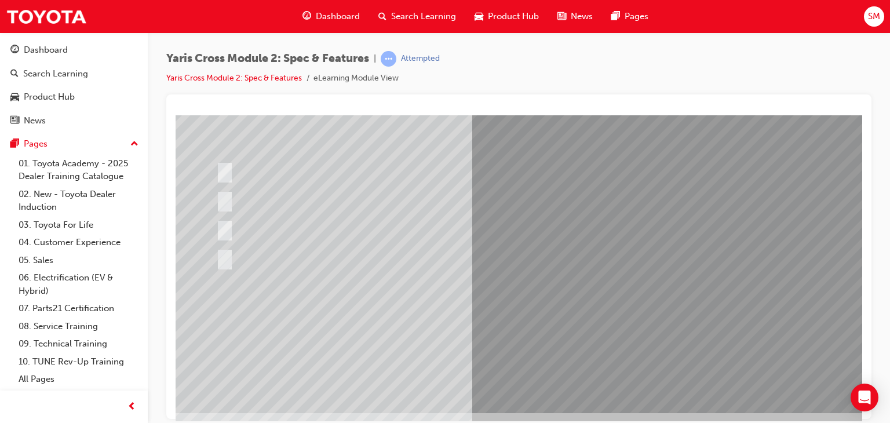
scroll to position [125, 0]
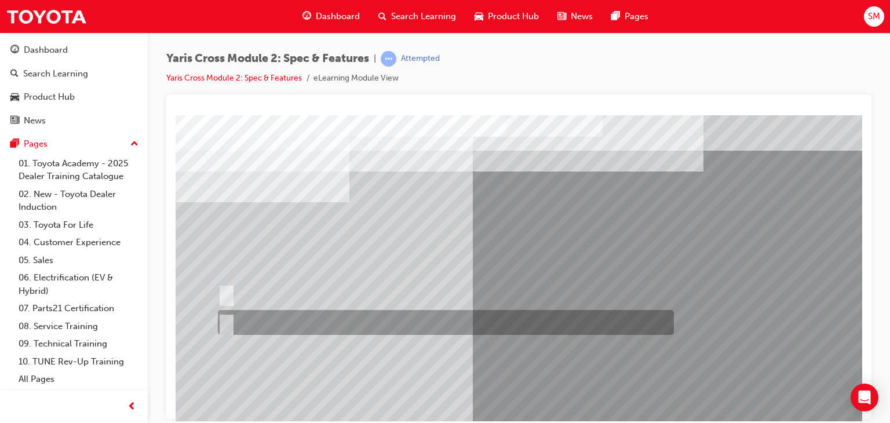
click at [388, 322] on div at bounding box center [443, 322] width 456 height 25
radio input "true"
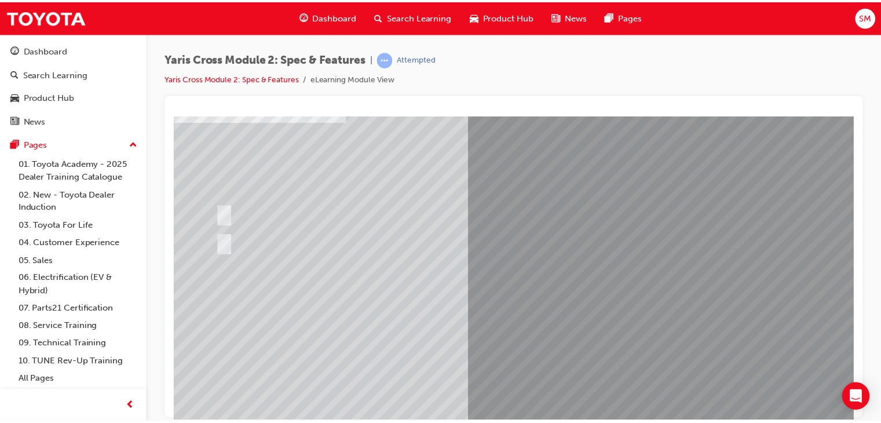
scroll to position [137, 0]
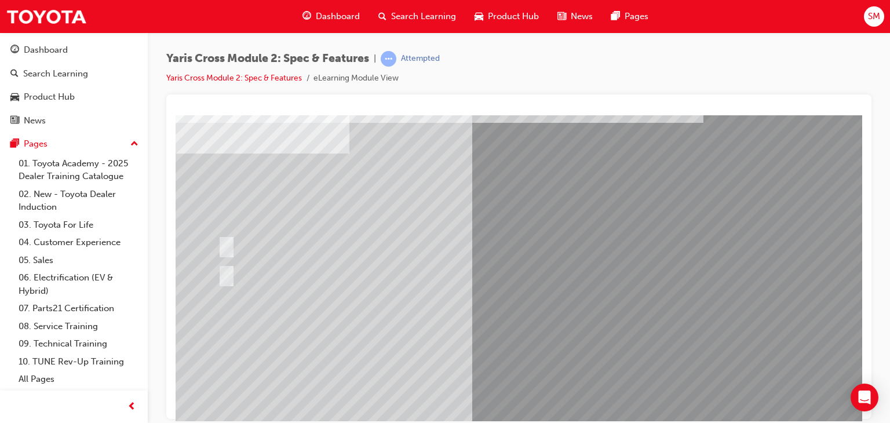
scroll to position [60, 0]
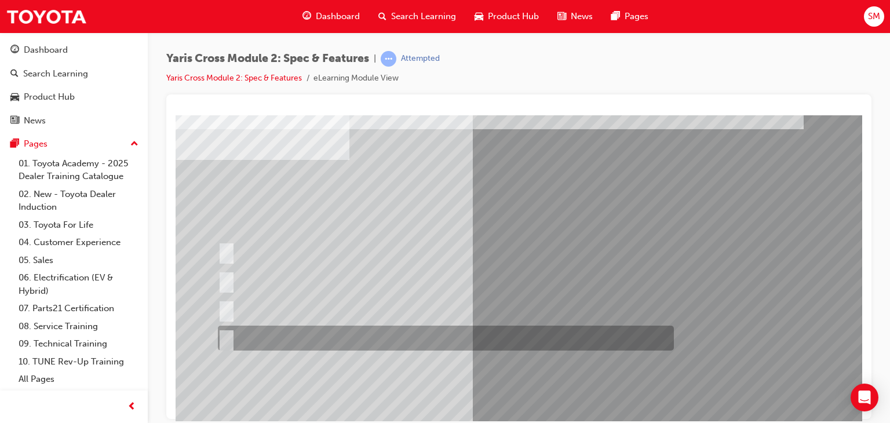
scroll to position [46, 0]
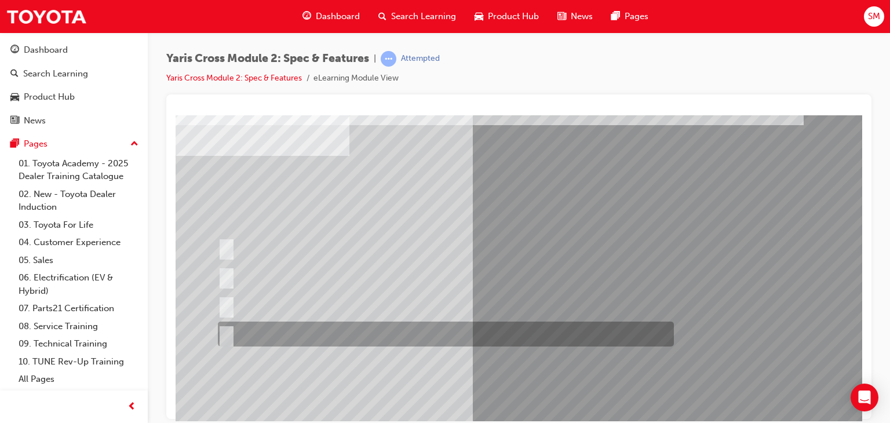
click at [449, 340] on div at bounding box center [443, 334] width 456 height 25
radio input "true"
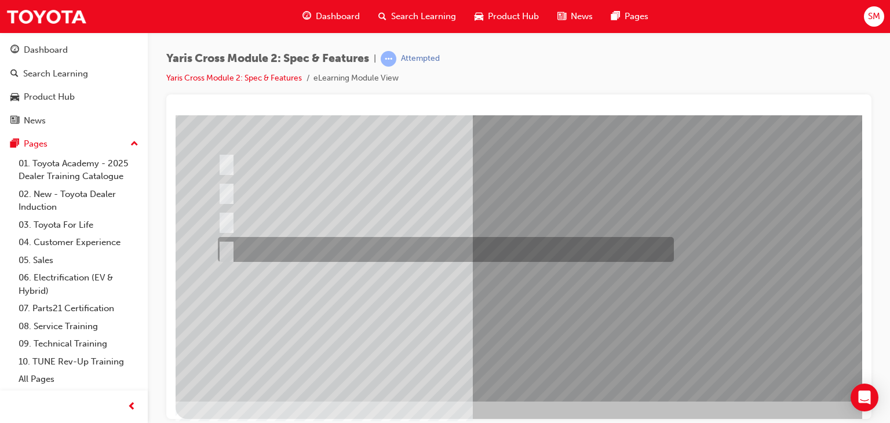
scroll to position [137, 0]
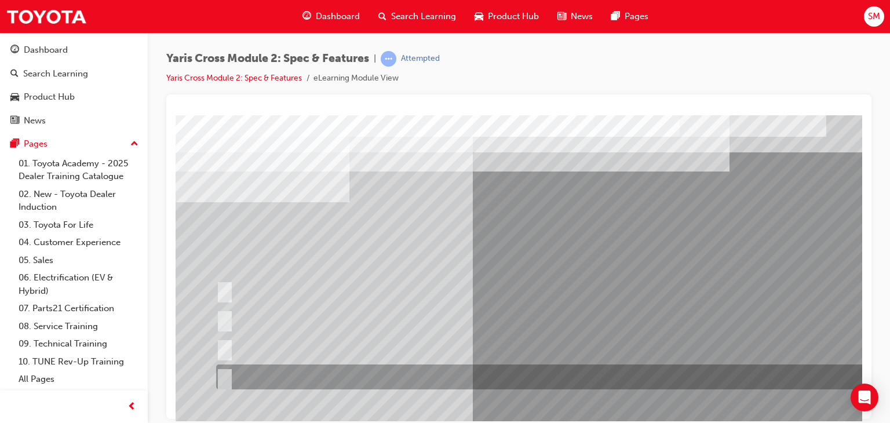
click at [482, 375] on div at bounding box center [553, 376] width 680 height 25
radio input "true"
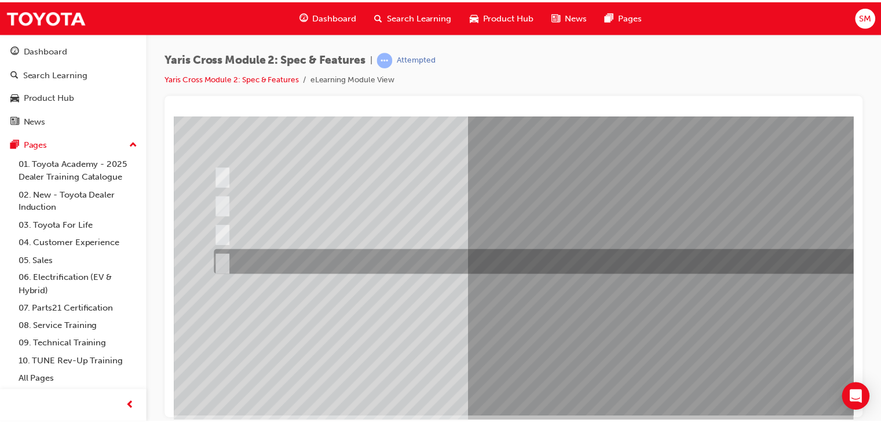
scroll to position [137, 0]
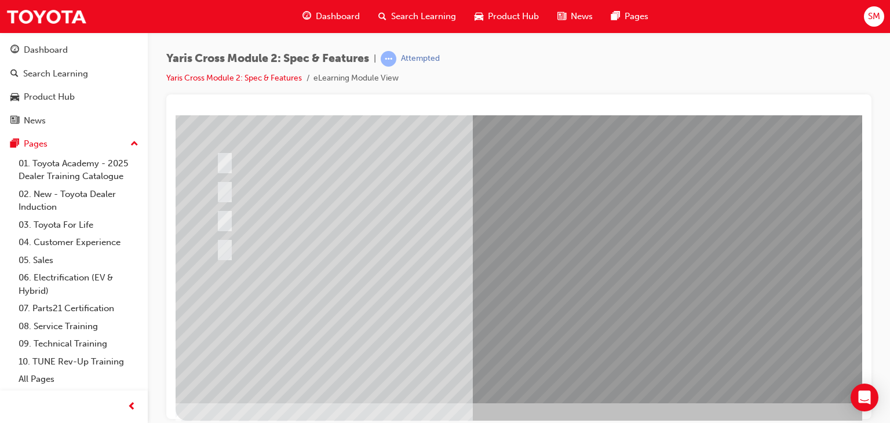
scroll to position [130, 0]
click at [579, 322] on div at bounding box center [570, 193] width 788 height 417
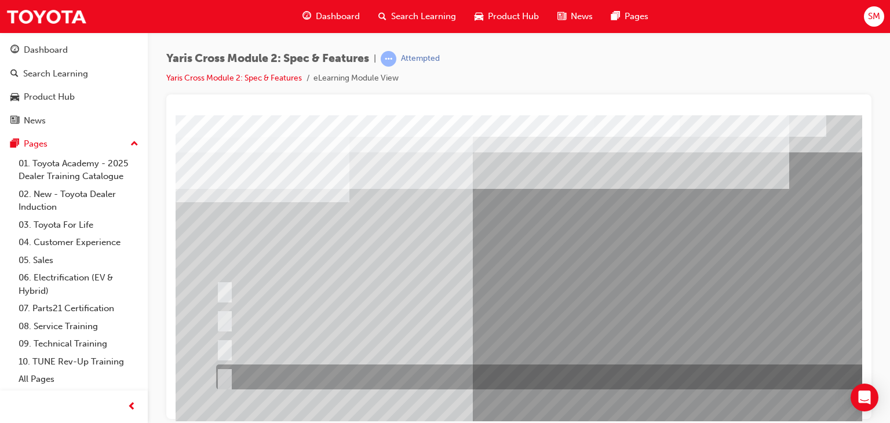
click at [473, 370] on div at bounding box center [553, 376] width 680 height 25
radio input "true"
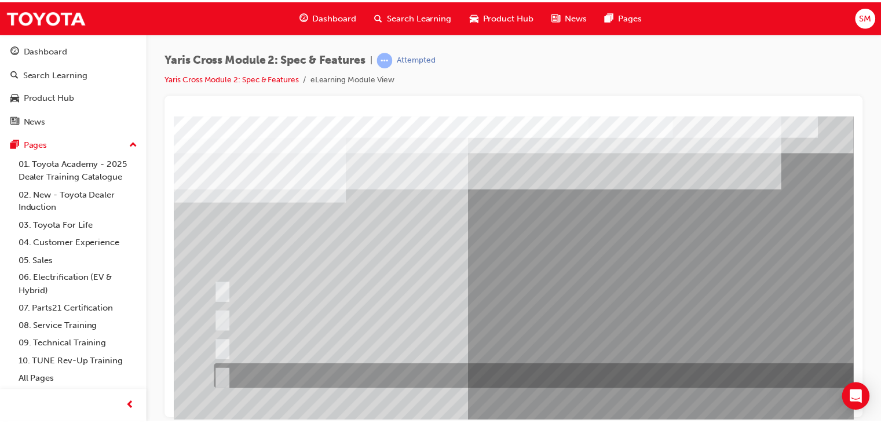
scroll to position [137, 0]
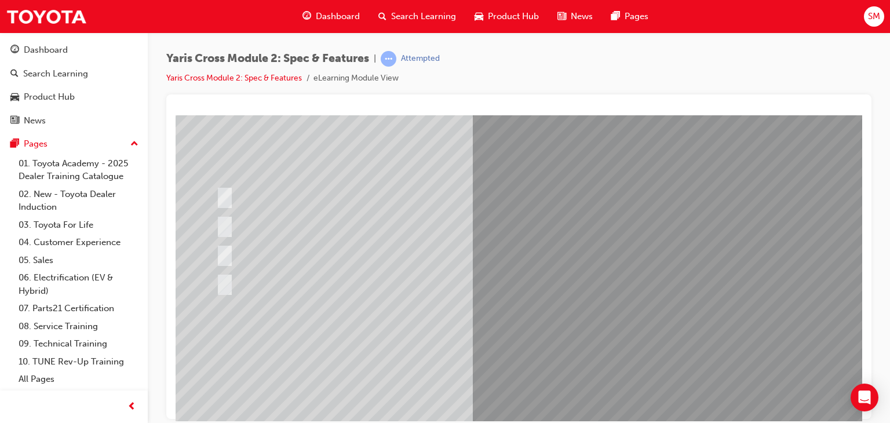
scroll to position [95, 0]
click at [527, 345] on div at bounding box center [570, 228] width 788 height 417
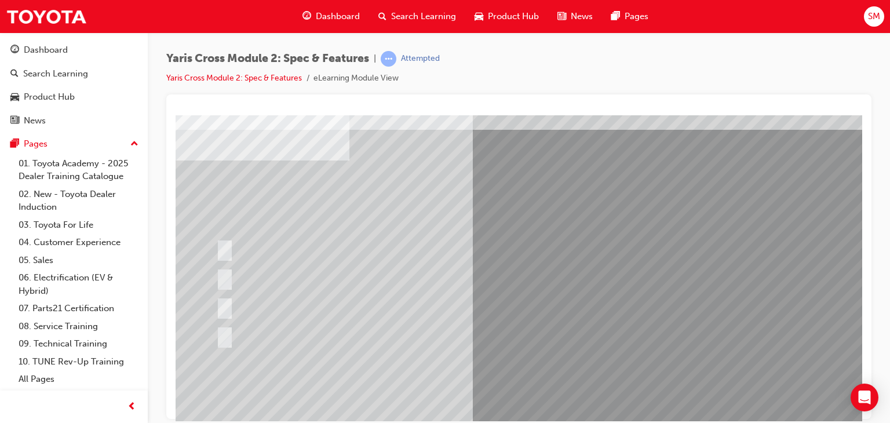
scroll to position [43, 0]
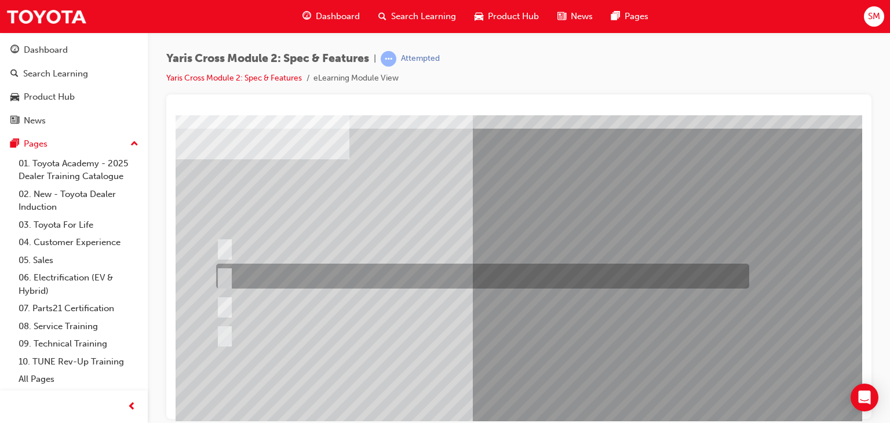
click at [494, 266] on div at bounding box center [479, 276] width 533 height 25
radio input "true"
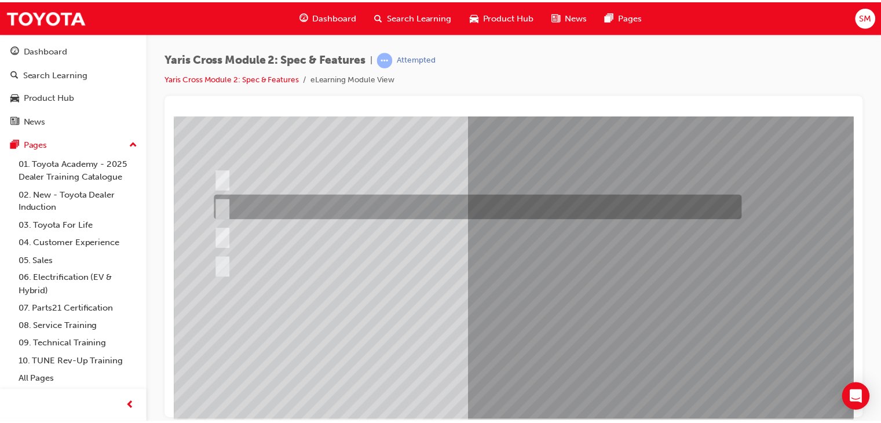
scroll to position [114, 0]
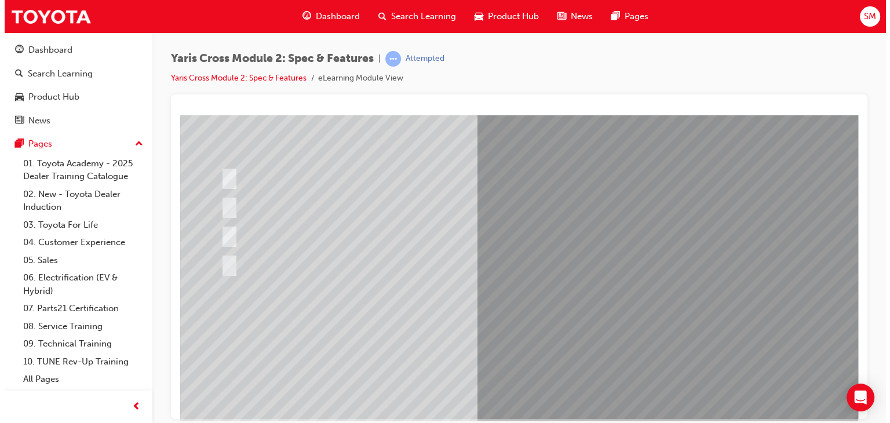
scroll to position [0, 0]
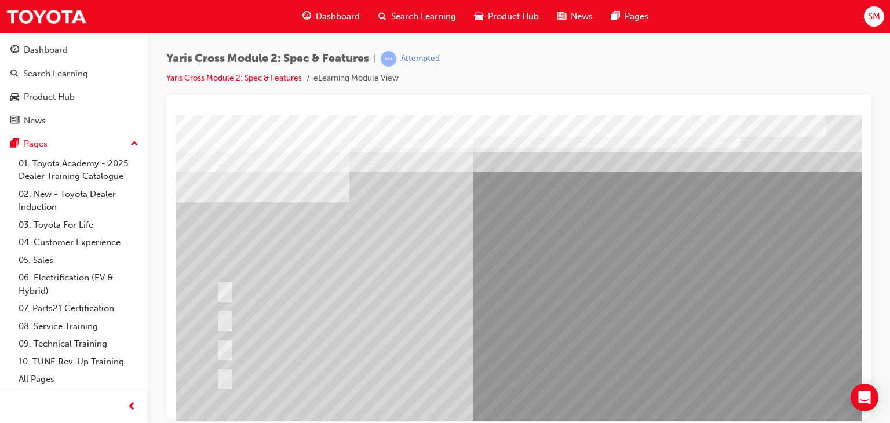
click at [544, 342] on div at bounding box center [570, 323] width 788 height 417
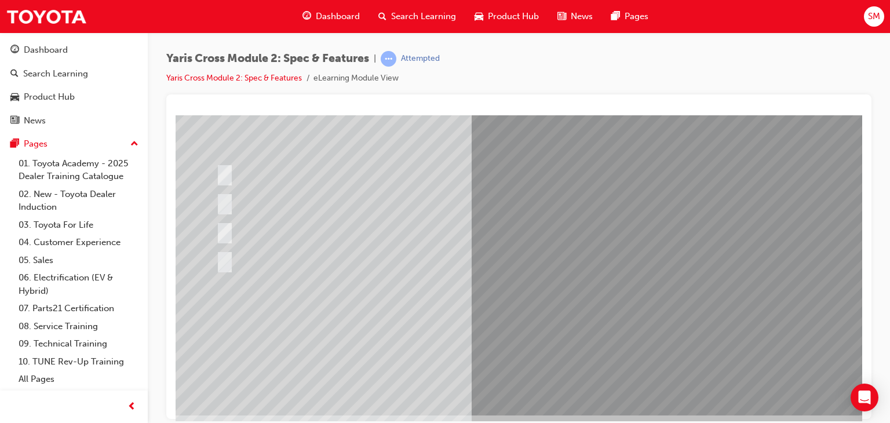
scroll to position [118, 0]
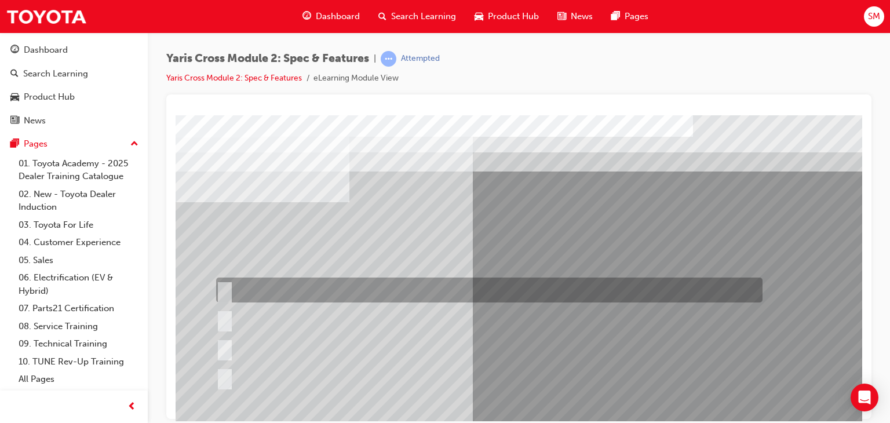
click at [534, 290] on div at bounding box center [486, 290] width 546 height 25
radio input "true"
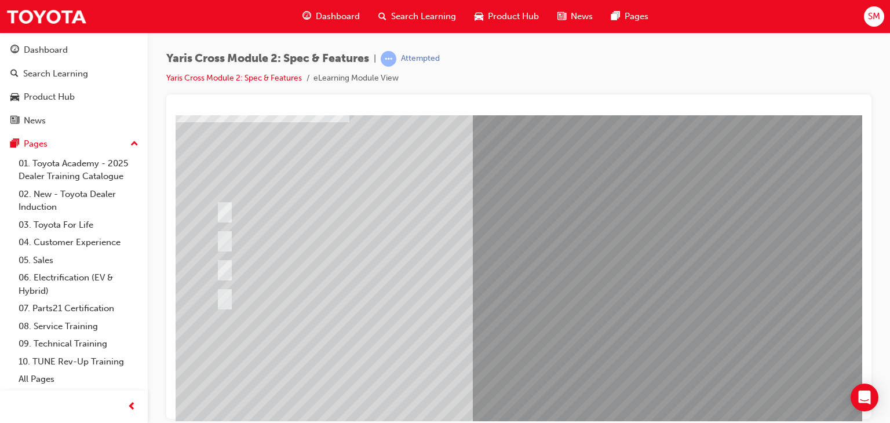
scroll to position [137, 0]
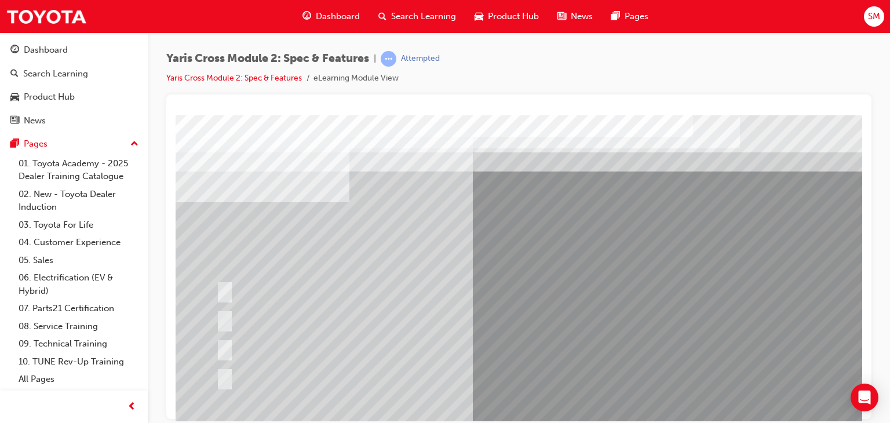
click at [561, 305] on div at bounding box center [570, 323] width 788 height 417
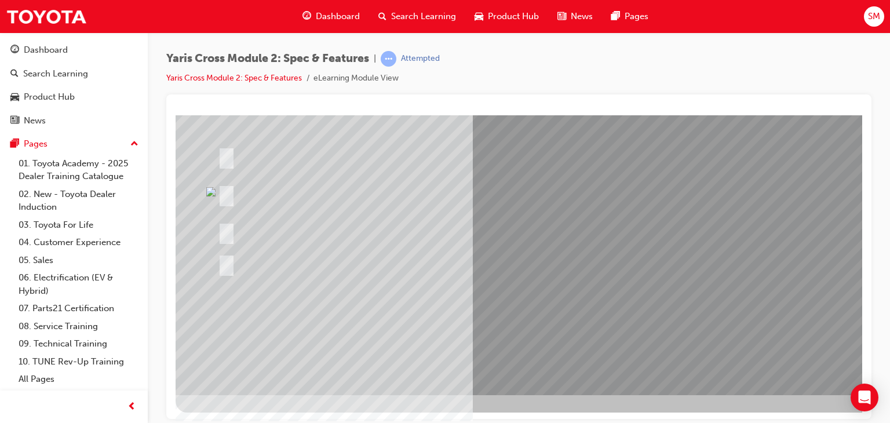
drag, startPoint x: 285, startPoint y: 326, endPoint x: 563, endPoint y: 356, distance: 279.8
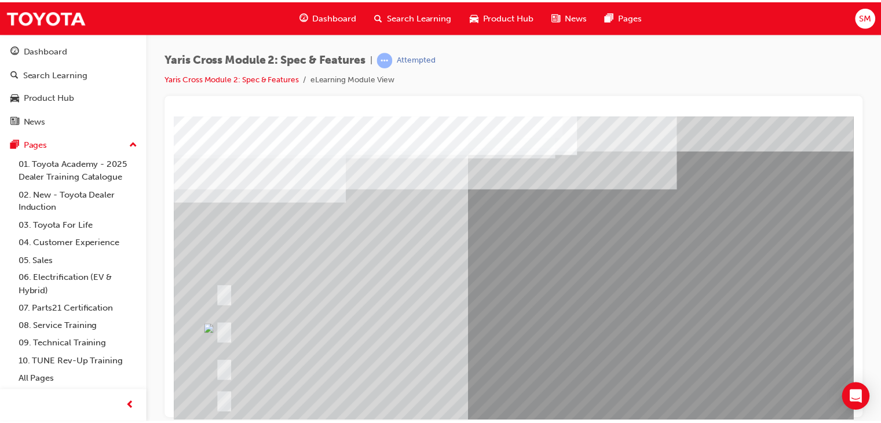
scroll to position [137, 0]
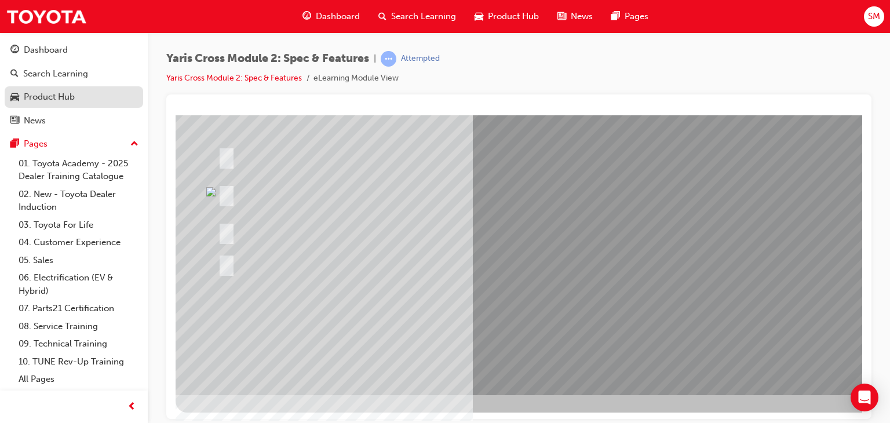
click at [51, 96] on div "Product Hub" at bounding box center [49, 96] width 51 height 13
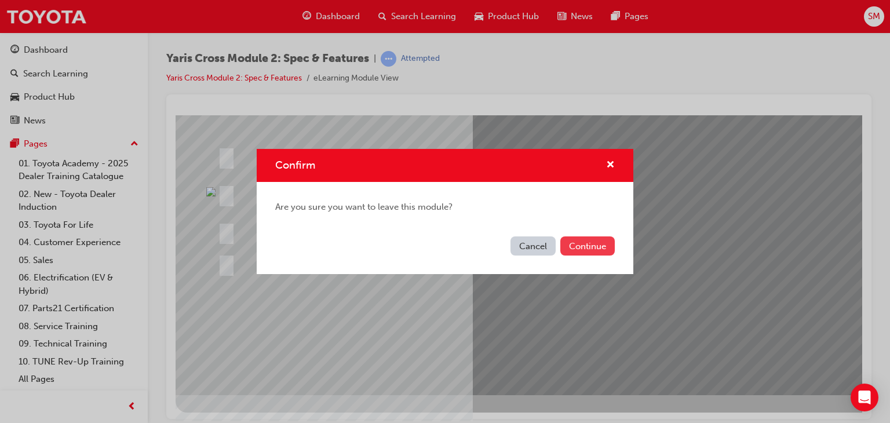
click at [589, 244] on button "Continue" at bounding box center [587, 245] width 54 height 19
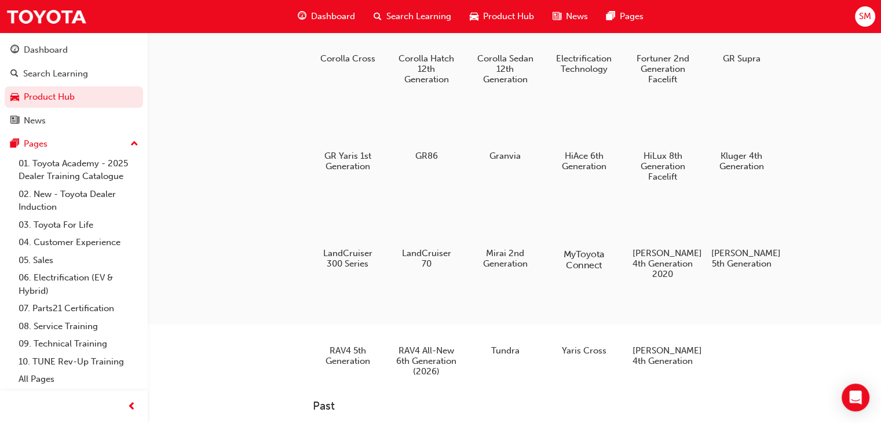
scroll to position [161, 0]
click at [585, 346] on h5 "Yaris Cross" at bounding box center [584, 350] width 64 height 11
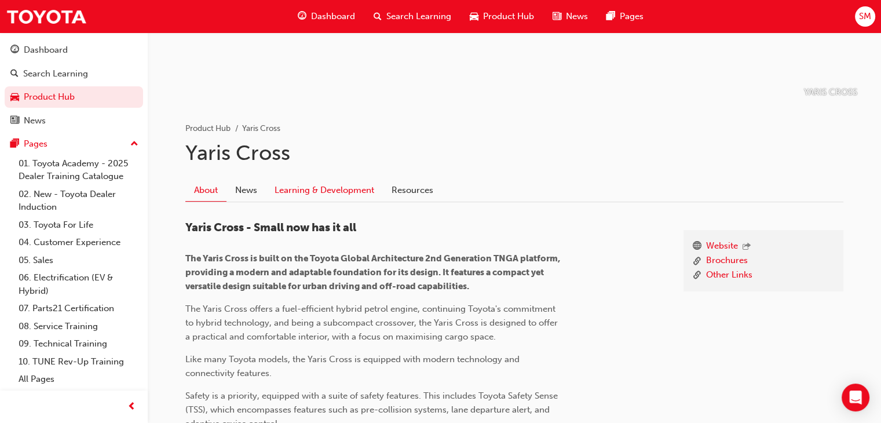
click at [364, 188] on link "Learning & Development" at bounding box center [324, 190] width 117 height 22
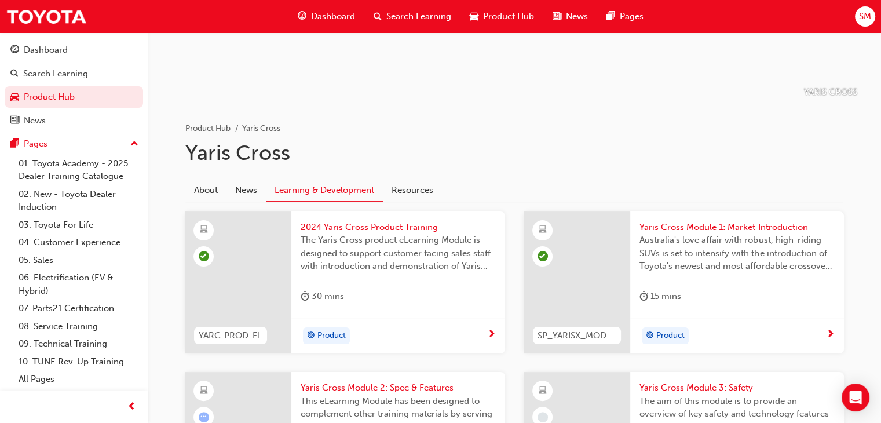
scroll to position [337, 0]
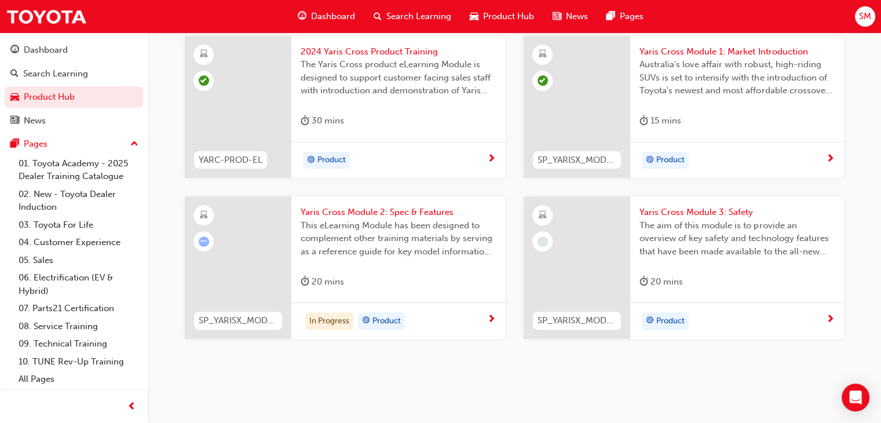
click at [438, 324] on div "In Progress Product" at bounding box center [394, 320] width 187 height 17
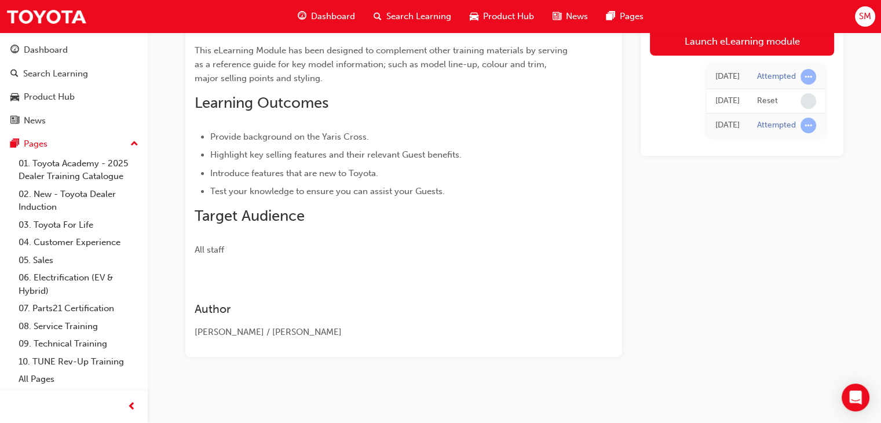
scroll to position [32, 0]
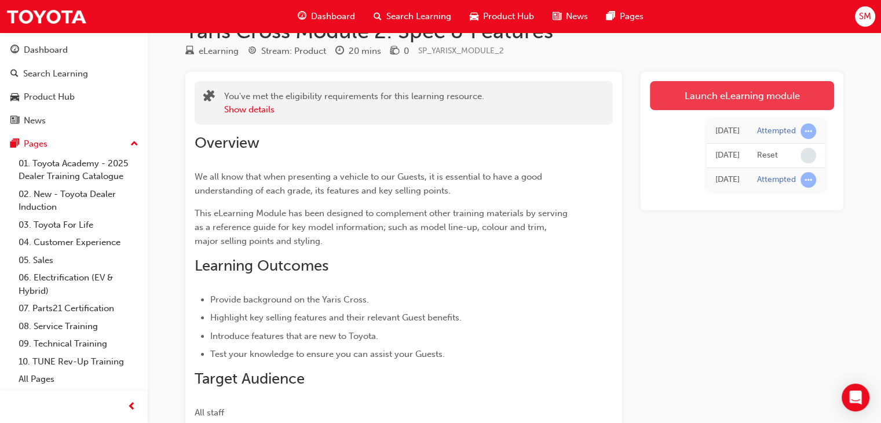
click at [707, 100] on link "Launch eLearning module" at bounding box center [742, 95] width 184 height 29
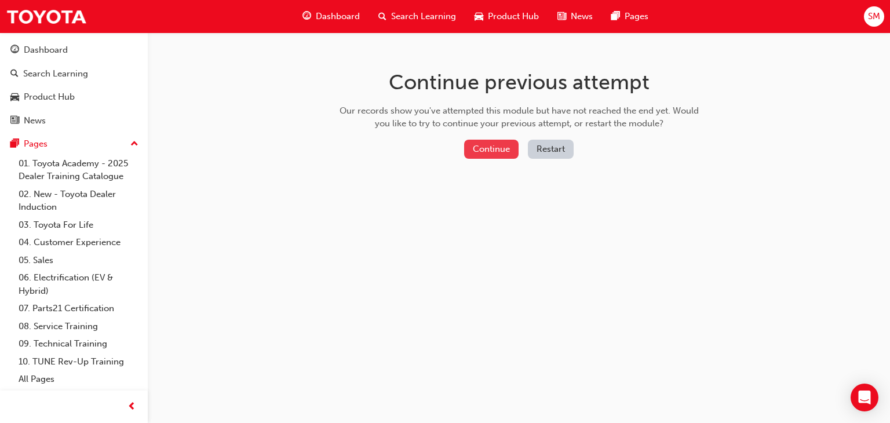
click at [496, 154] on button "Continue" at bounding box center [491, 149] width 54 height 19
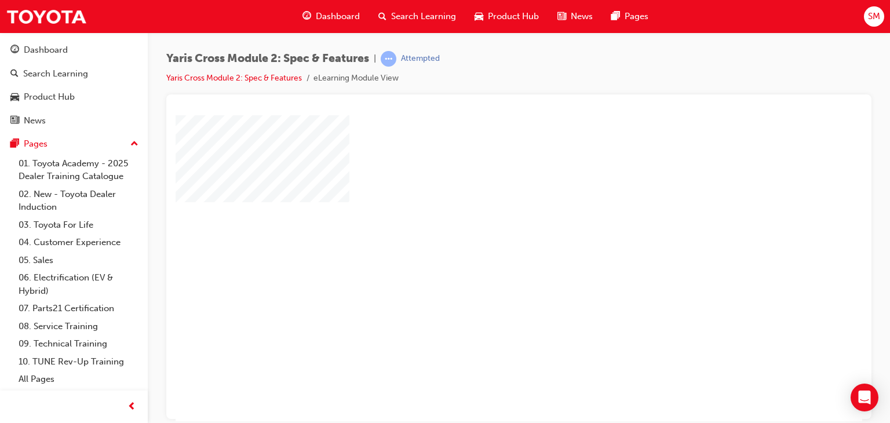
click at [496, 155] on div at bounding box center [570, 323] width 788 height 417
